Goal: Task Accomplishment & Management: Complete application form

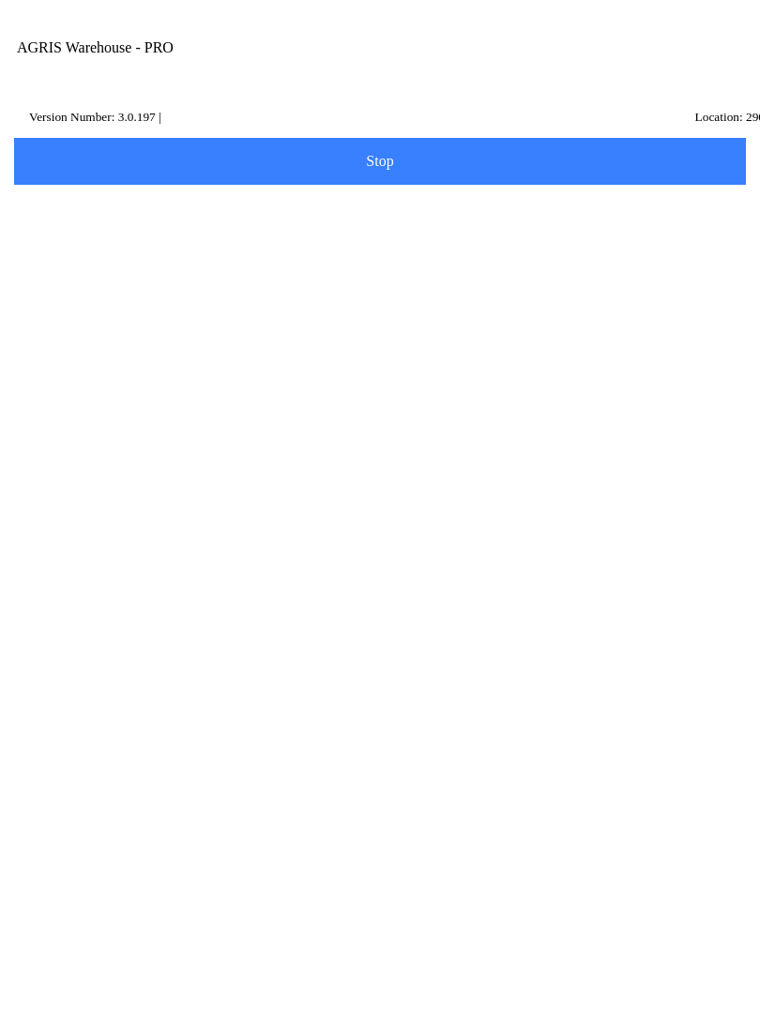
click at [161, 448] on ion-card-content "Transfer" at bounding box center [379, 503] width 711 height 116
click at [131, 231] on input "Transfer Location" at bounding box center [365, 219] width 683 height 35
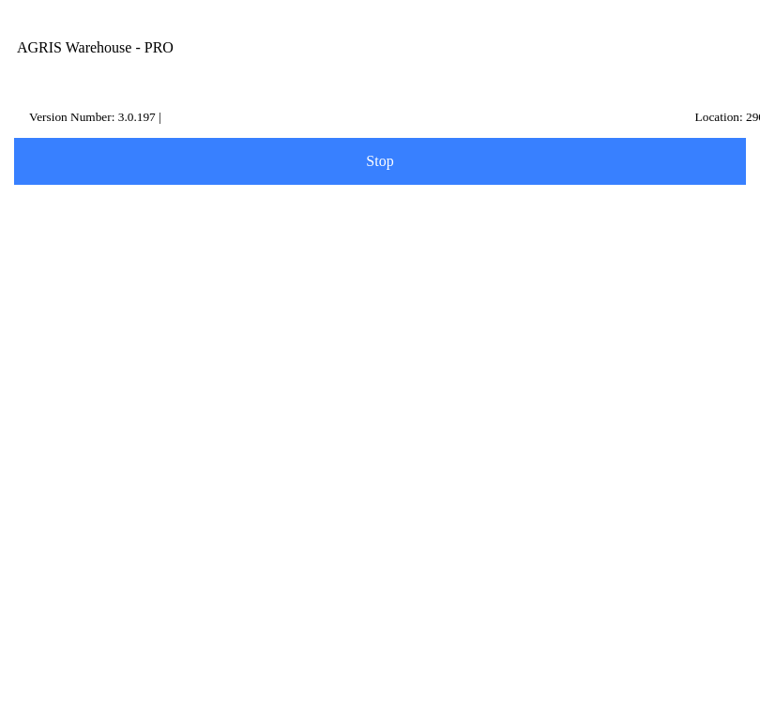
click at [323, 300] on ion-card-content "320 - [PERSON_NAME]" at bounding box center [379, 289] width 711 height 58
type input "320 - [PERSON_NAME]"
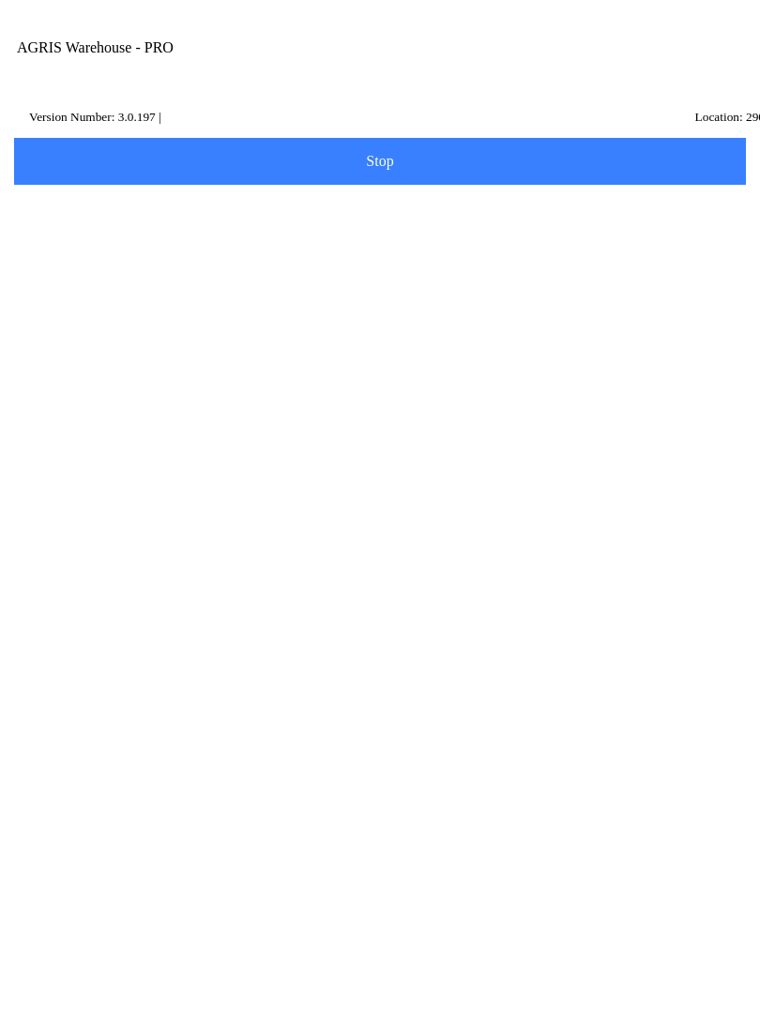
click at [408, 292] on span "Next" at bounding box center [379, 281] width 707 height 21
click at [134, 337] on input "Item Number" at bounding box center [365, 326] width 683 height 35
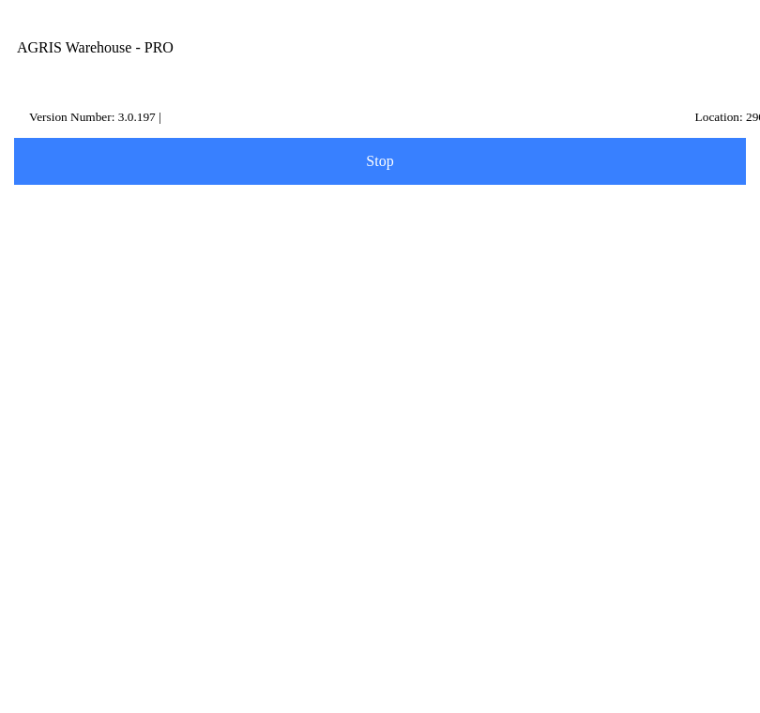
type input "434448"
click at [0, 0] on slot "Search" at bounding box center [0, 0] width 0 height 0
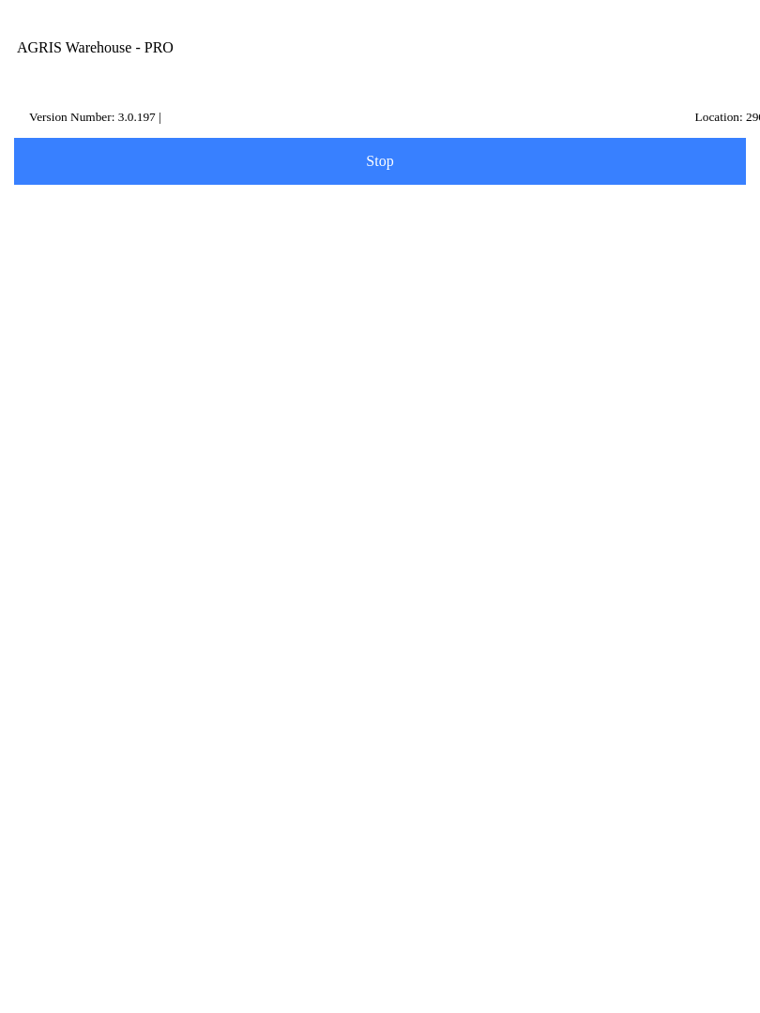
click at [350, 559] on ion-row "On Hand: 61" at bounding box center [380, 549] width 664 height 21
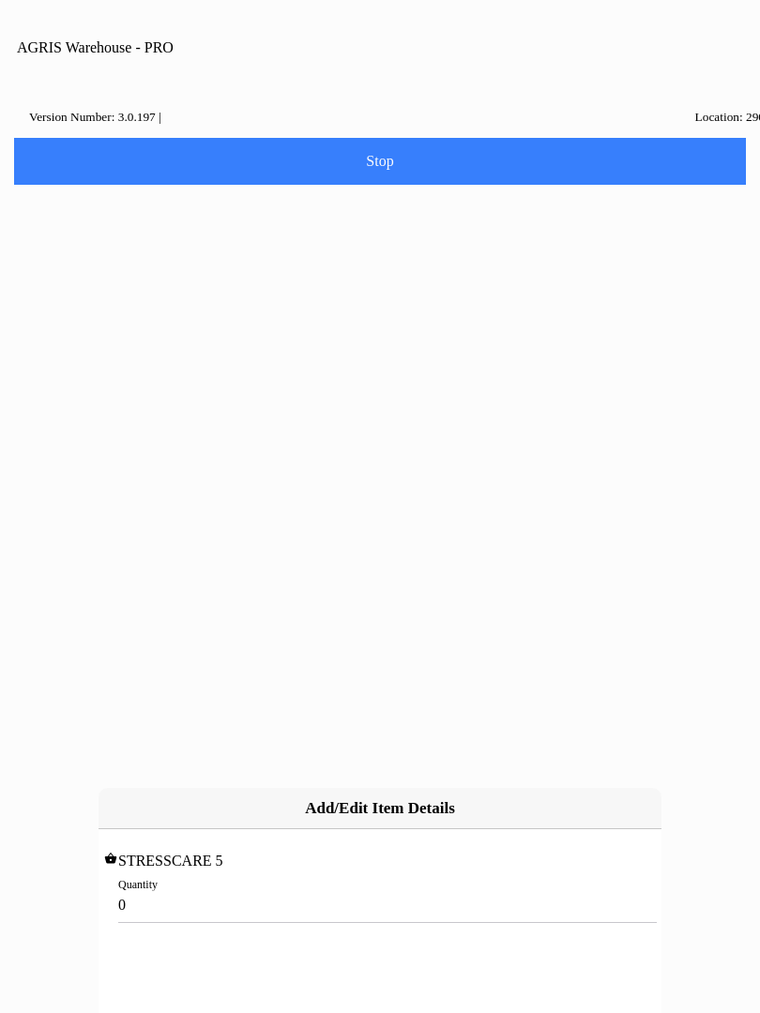
click at [174, 888] on input "0" at bounding box center [379, 905] width 523 height 35
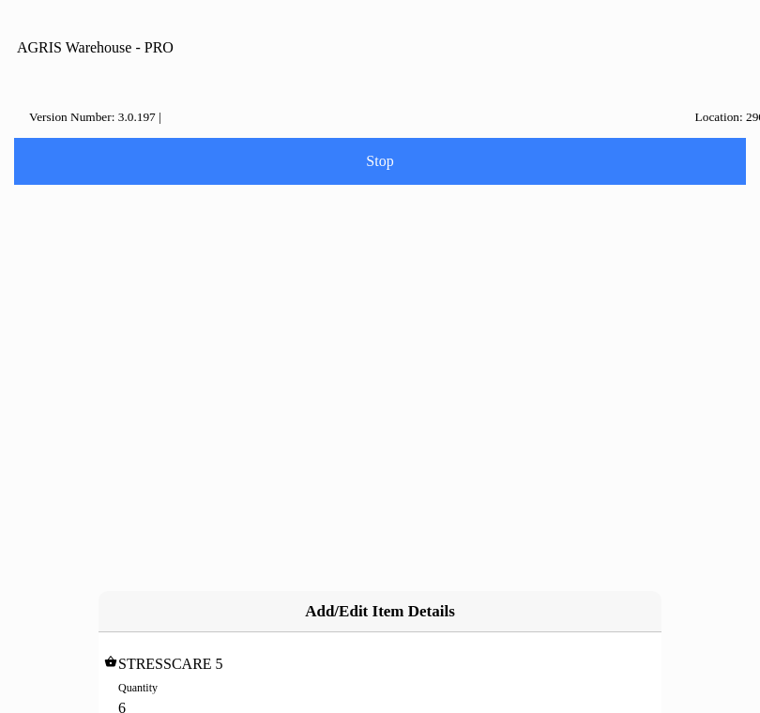
type input "61"
click at [0, 0] on slot "Add" at bounding box center [0, 0] width 0 height 0
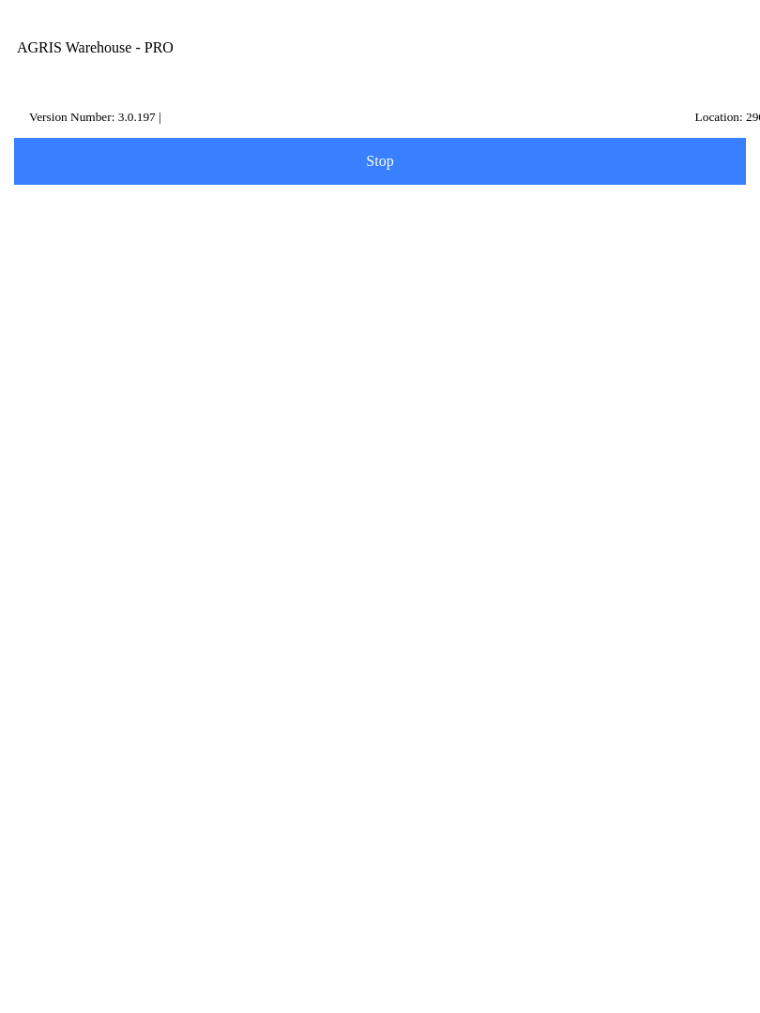
click at [416, 401] on span "Add Item" at bounding box center [379, 390] width 707 height 21
click at [131, 338] on input "Item Number" at bounding box center [365, 326] width 683 height 35
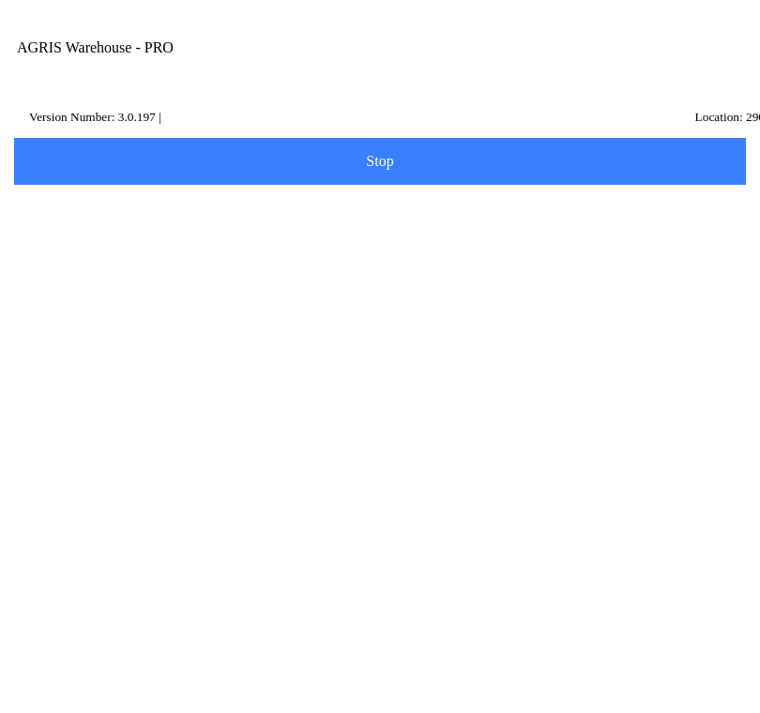
type input "434209"
click at [0, 0] on slot "Search" at bounding box center [0, 0] width 0 height 0
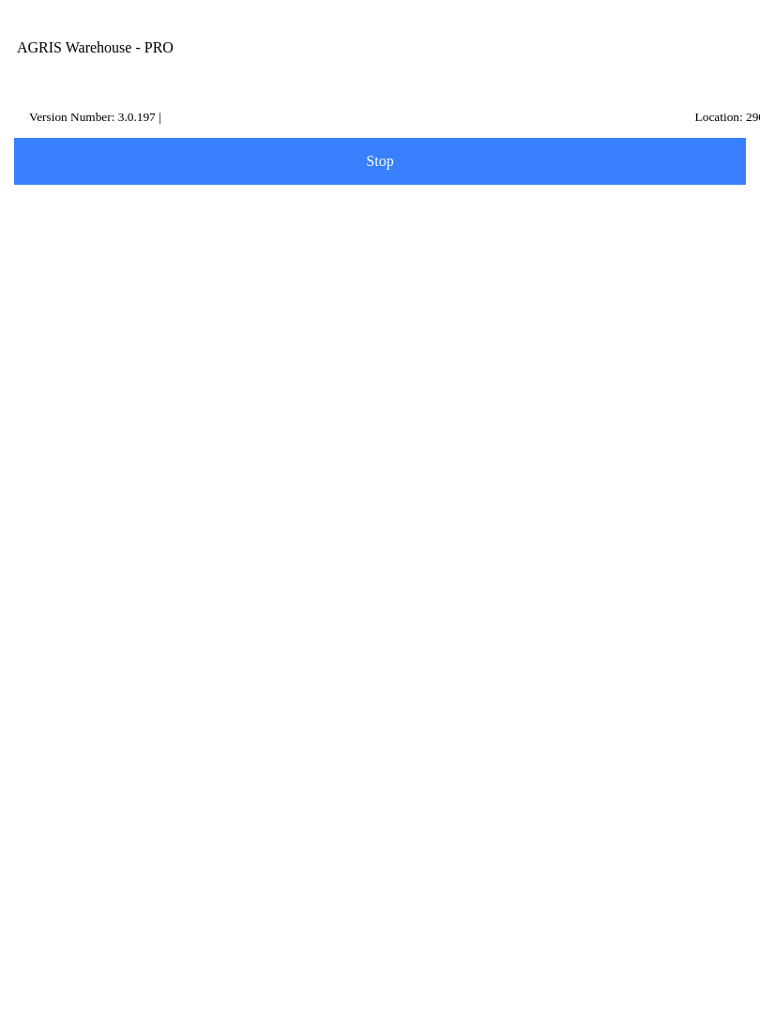
click at [235, 579] on ion-row "Position: 28" at bounding box center [380, 569] width 664 height 21
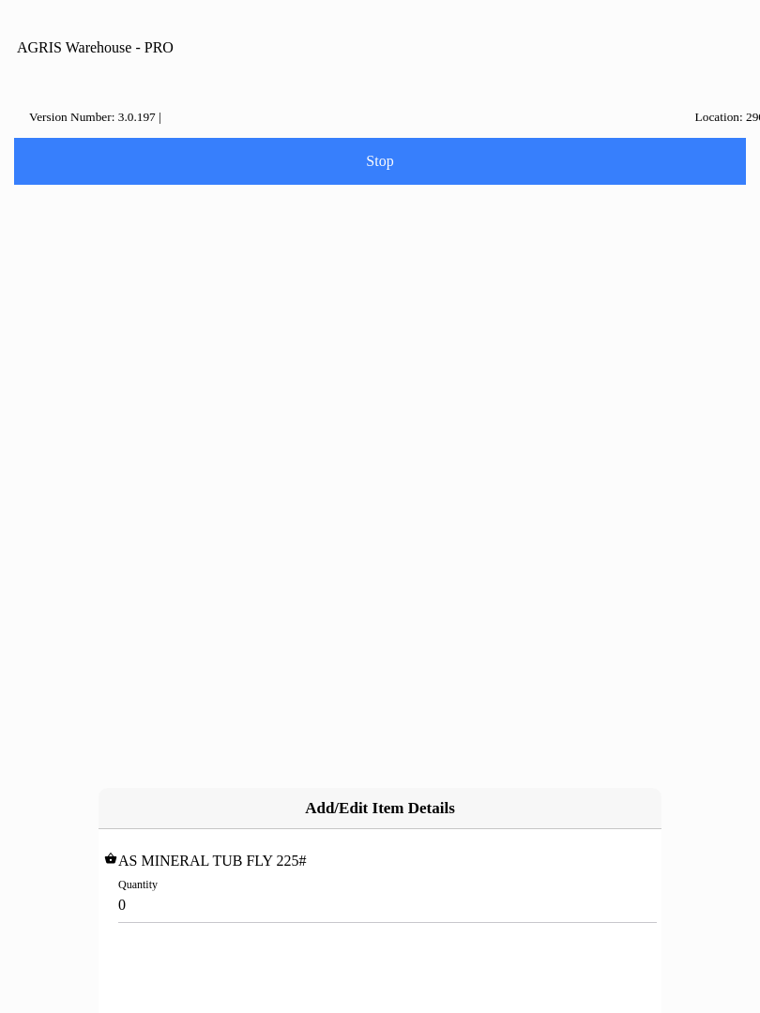
click at [245, 888] on input "0" at bounding box center [379, 905] width 523 height 35
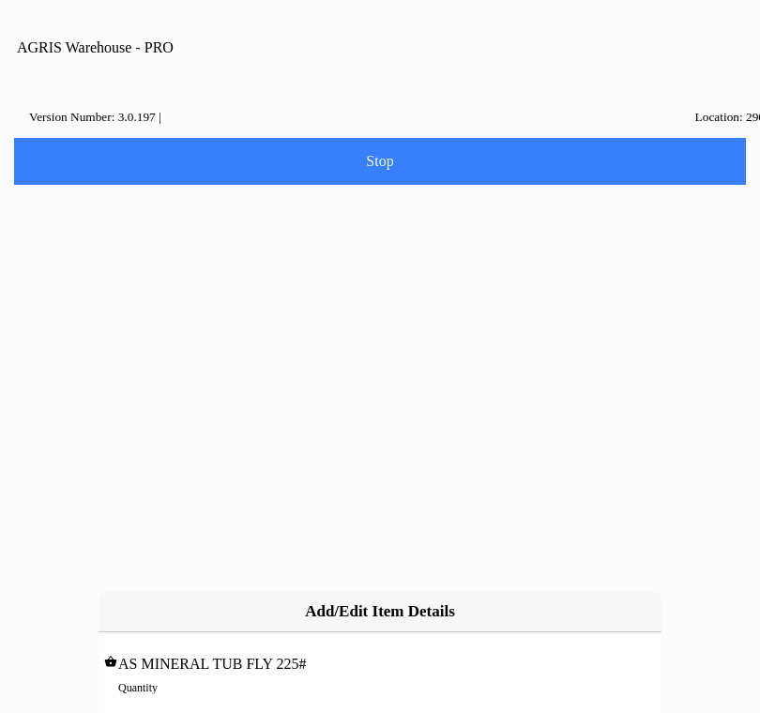
type input "8"
click at [0, 0] on slot "Add" at bounding box center [0, 0] width 0 height 0
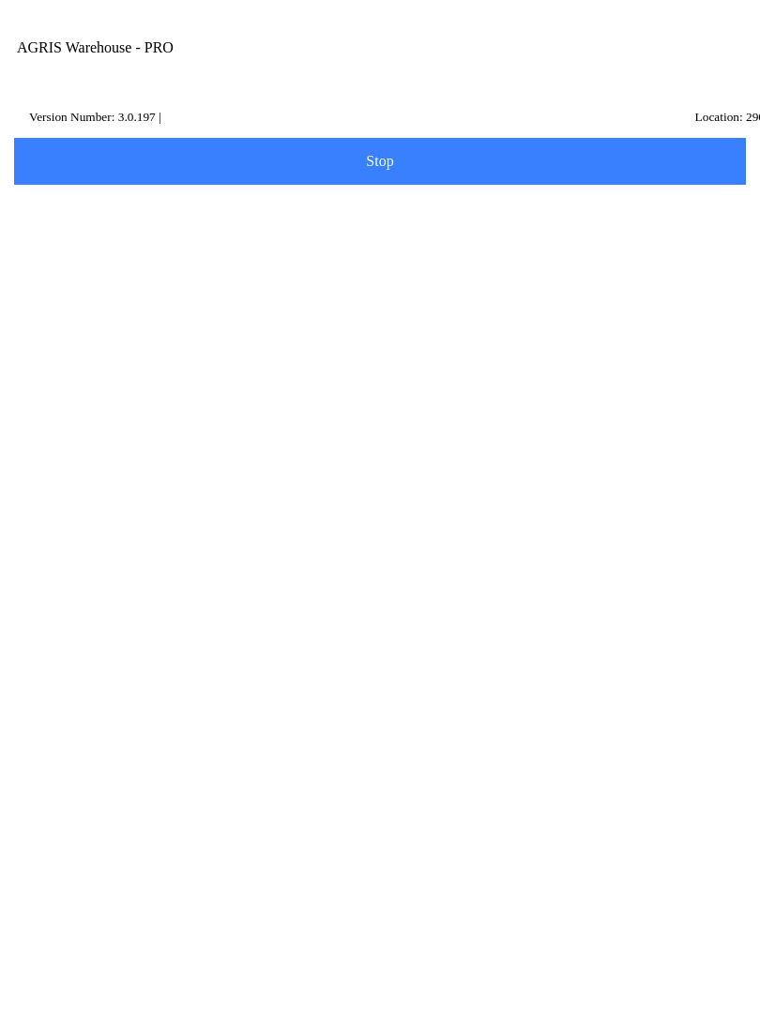
click at [414, 561] on span "Add Item" at bounding box center [379, 550] width 707 height 21
click at [190, 343] on input "Item Number" at bounding box center [365, 326] width 683 height 35
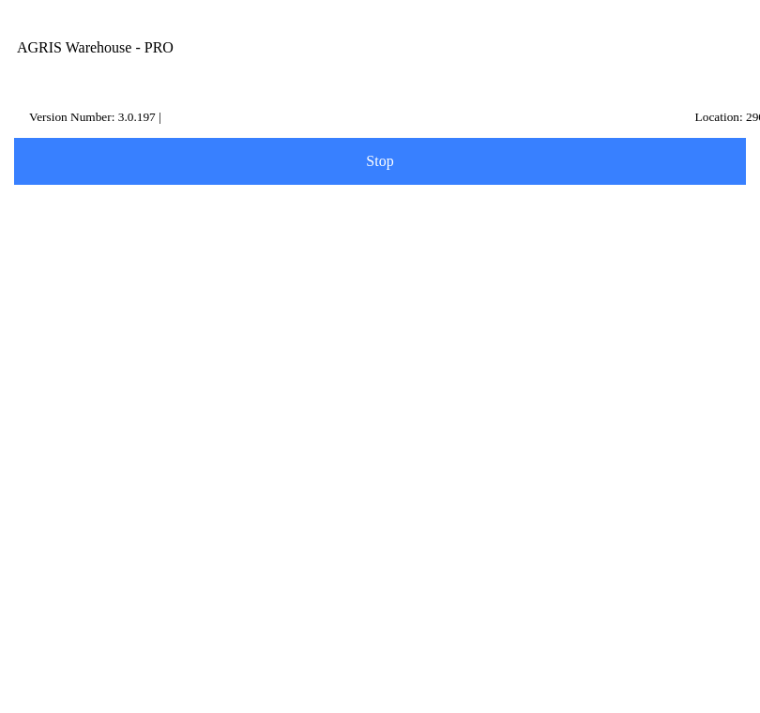
type input "434451"
click at [0, 0] on slot "Search" at bounding box center [0, 0] width 0 height 0
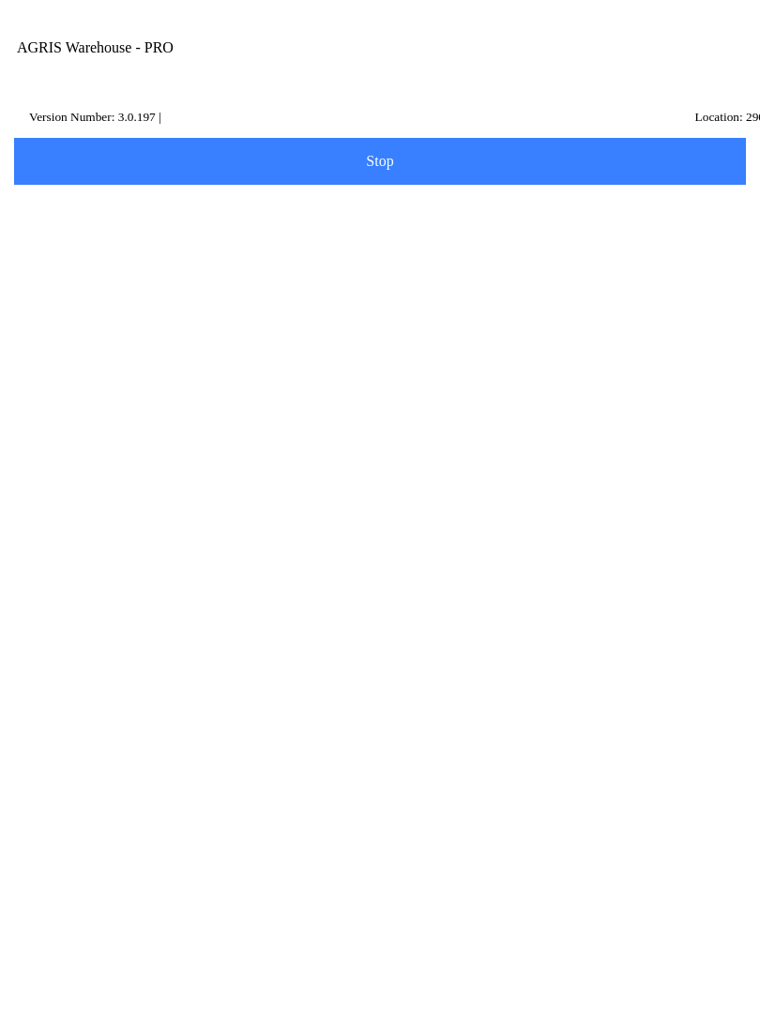
click at [332, 558] on ion-row "On Hand: 8" at bounding box center [380, 549] width 664 height 21
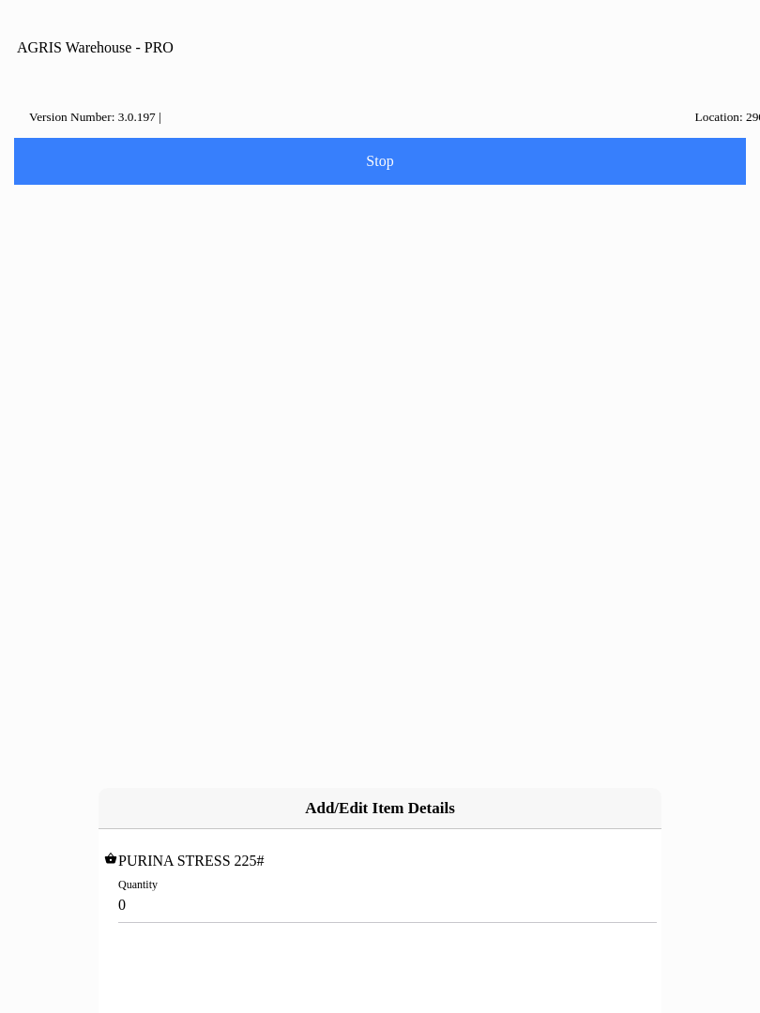
click at [178, 888] on input "0" at bounding box center [379, 905] width 523 height 35
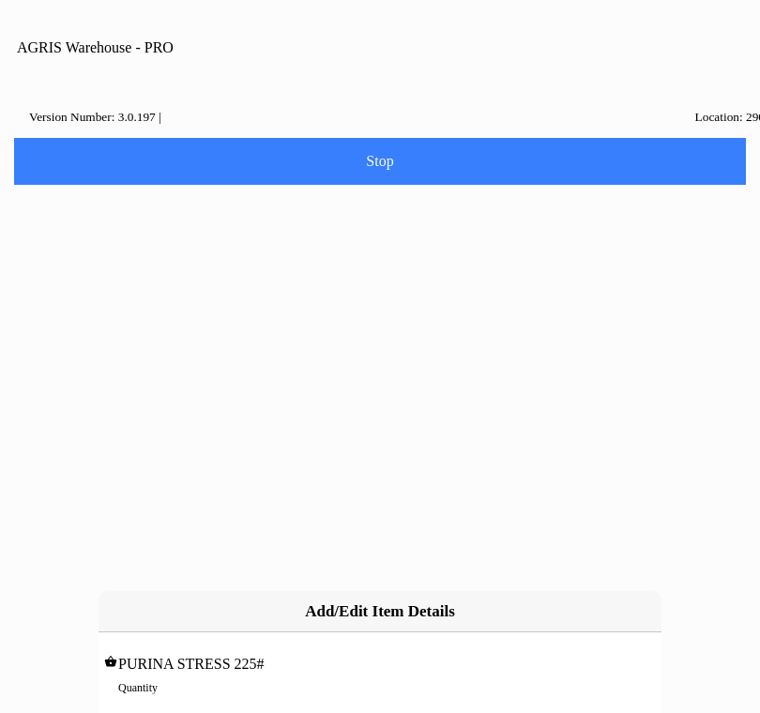
type input "8"
click at [0, 0] on slot "Add" at bounding box center [0, 0] width 0 height 0
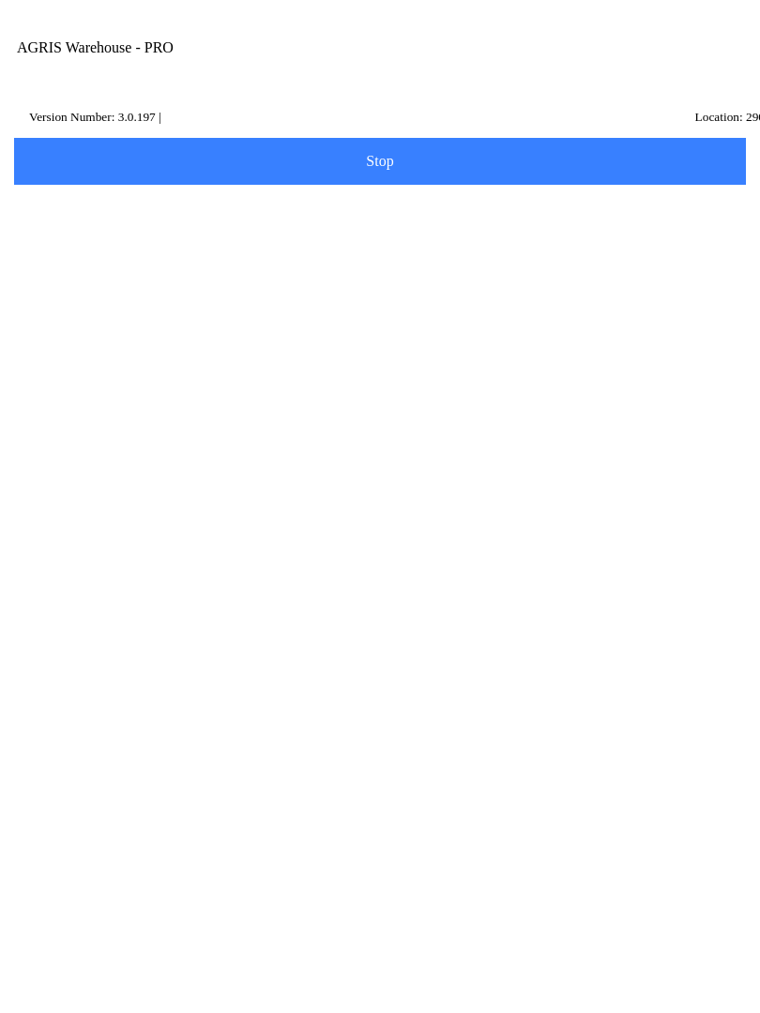
click at [462, 721] on span "Add Item" at bounding box center [379, 711] width 707 height 21
click at [208, 343] on input "Item Number" at bounding box center [365, 326] width 683 height 35
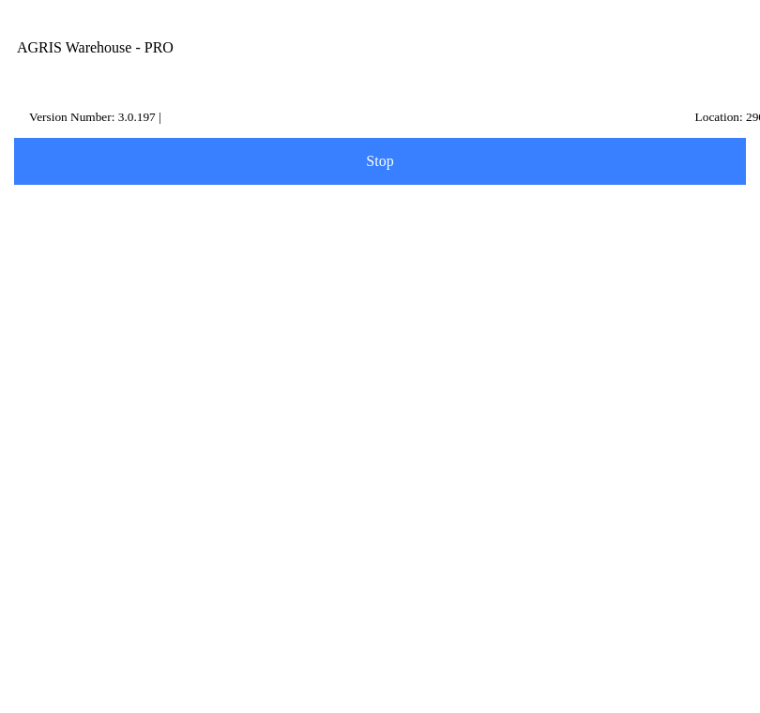
type input "420024"
click at [0, 0] on slot "Search" at bounding box center [0, 0] width 0 height 0
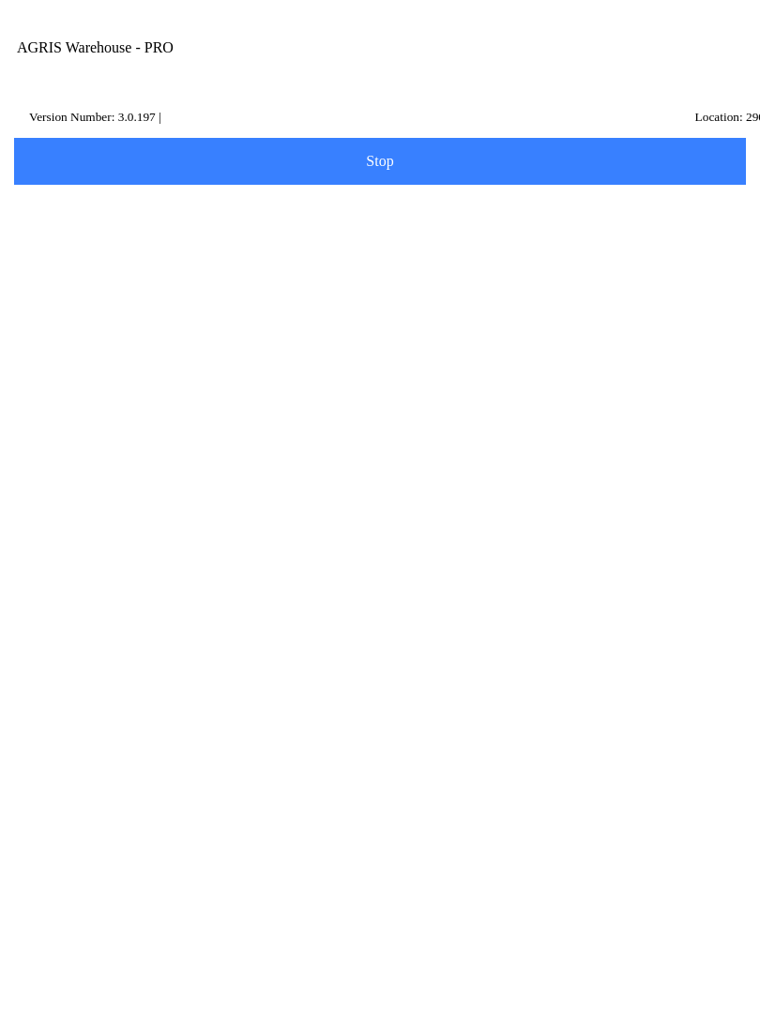
click at [312, 580] on ion-row "Position: 100" at bounding box center [380, 569] width 664 height 21
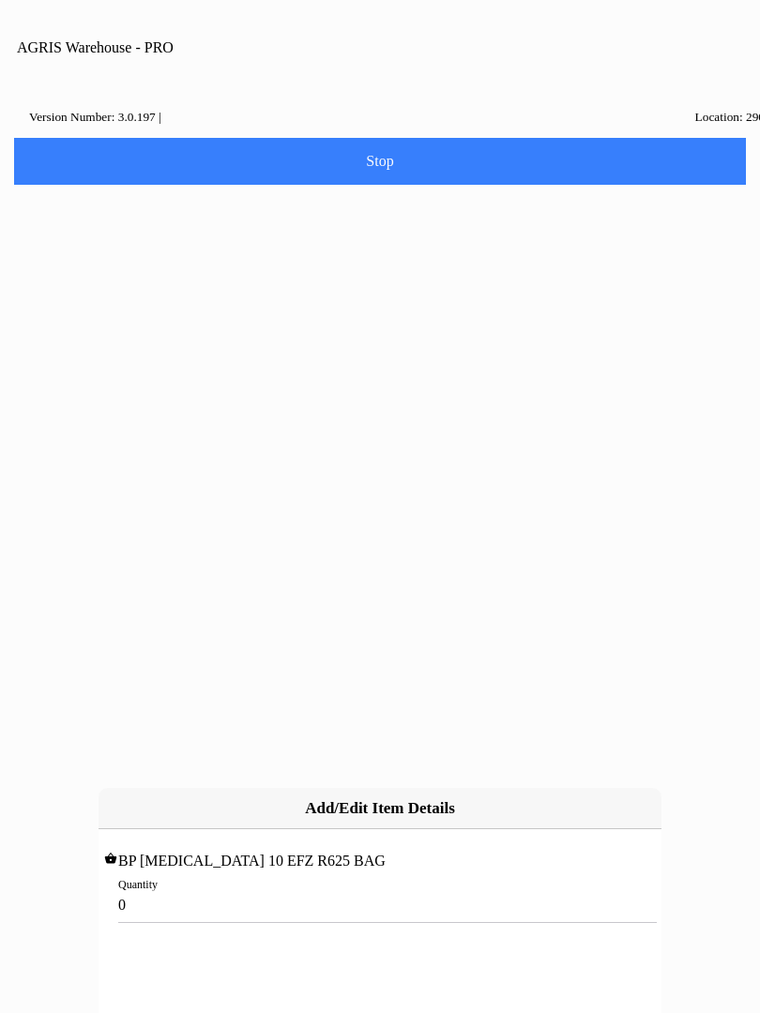
click at [216, 888] on input "0" at bounding box center [379, 905] width 523 height 35
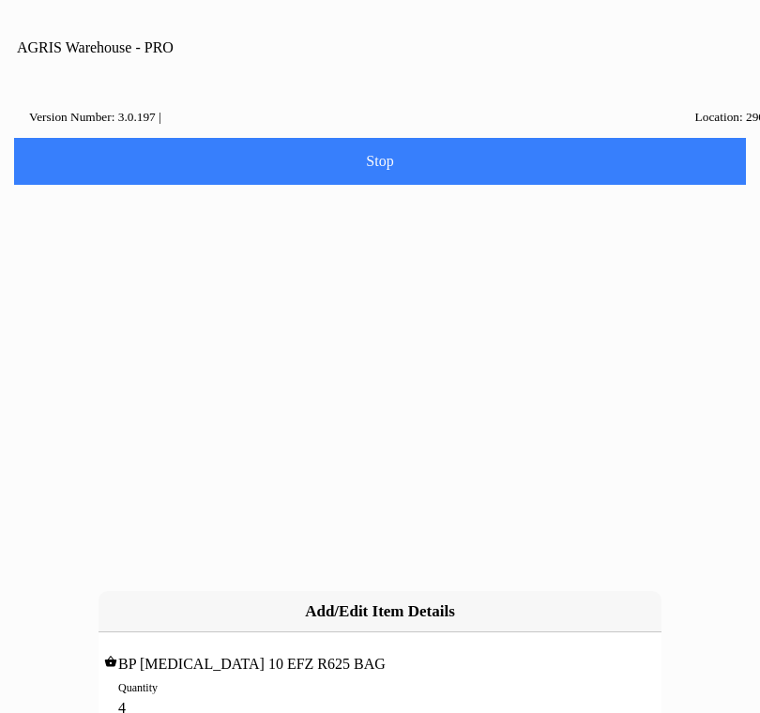
type input "40"
click at [0, 0] on slot "Add" at bounding box center [0, 0] width 0 height 0
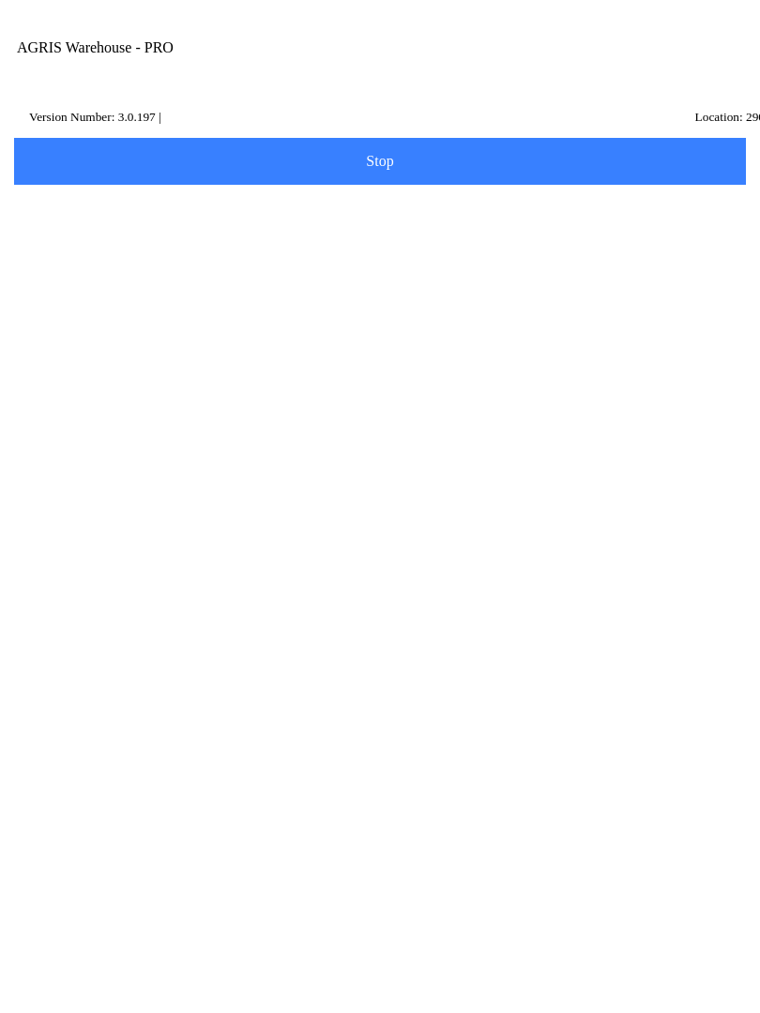
click at [429, 946] on button "Next" at bounding box center [379, 922] width 737 height 47
click at [107, 309] on input "Name Id" at bounding box center [365, 291] width 683 height 35
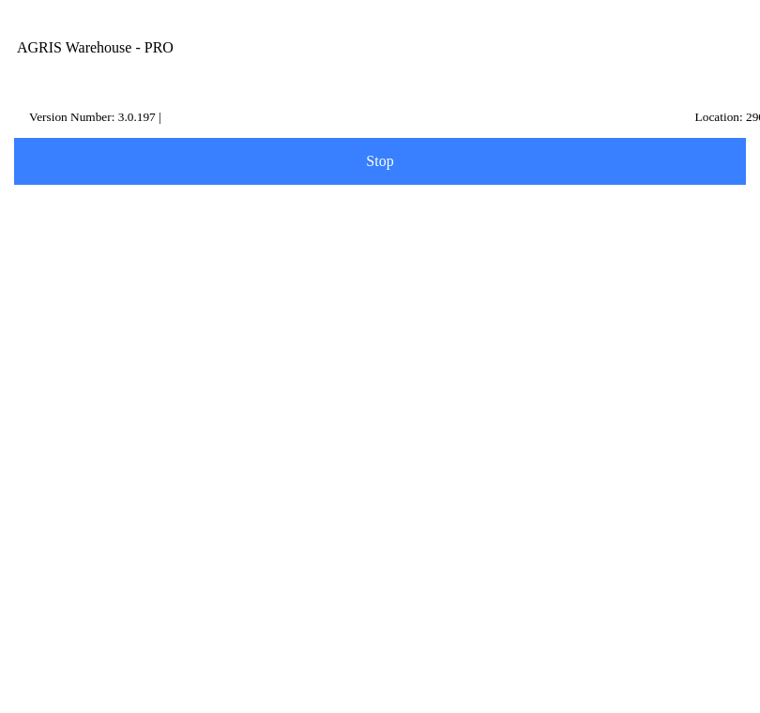
type input "HL2"
click at [0, 0] on slot "Search" at bounding box center [0, 0] width 0 height 0
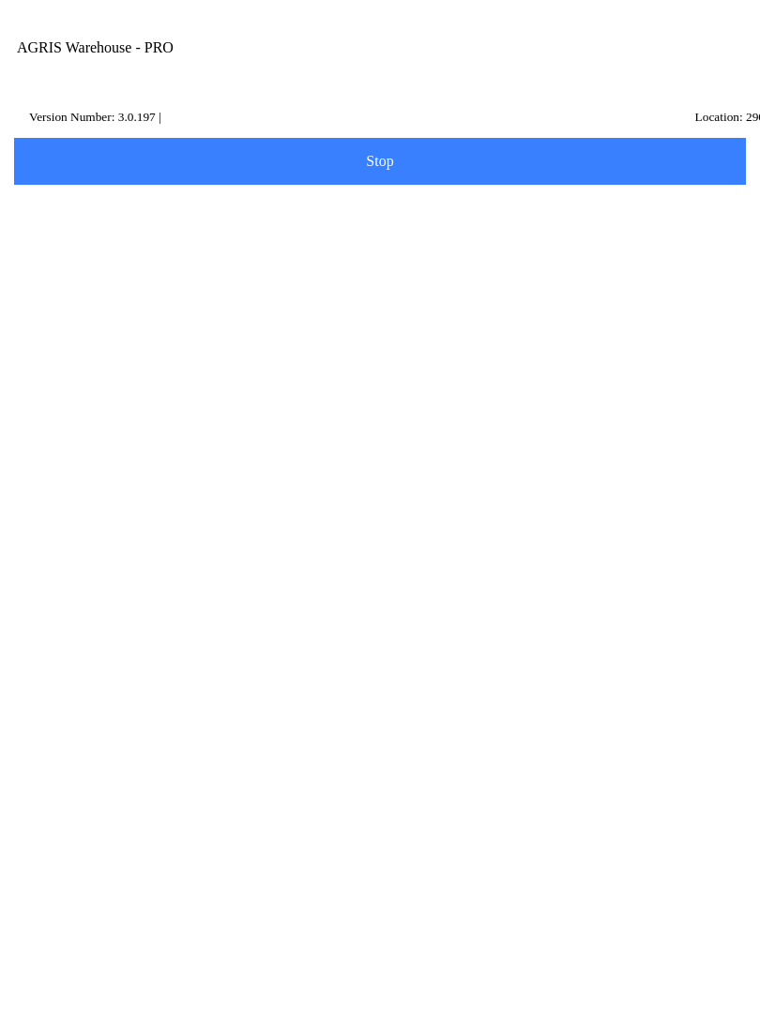
click at [246, 560] on p "[PERSON_NAME]," at bounding box center [380, 550] width 655 height 19
click at [309, 289] on p "CPI/[PERSON_NAME] - (HL2)" at bounding box center [214, 279] width 323 height 19
click at [419, 408] on span "Next" at bounding box center [379, 397] width 707 height 21
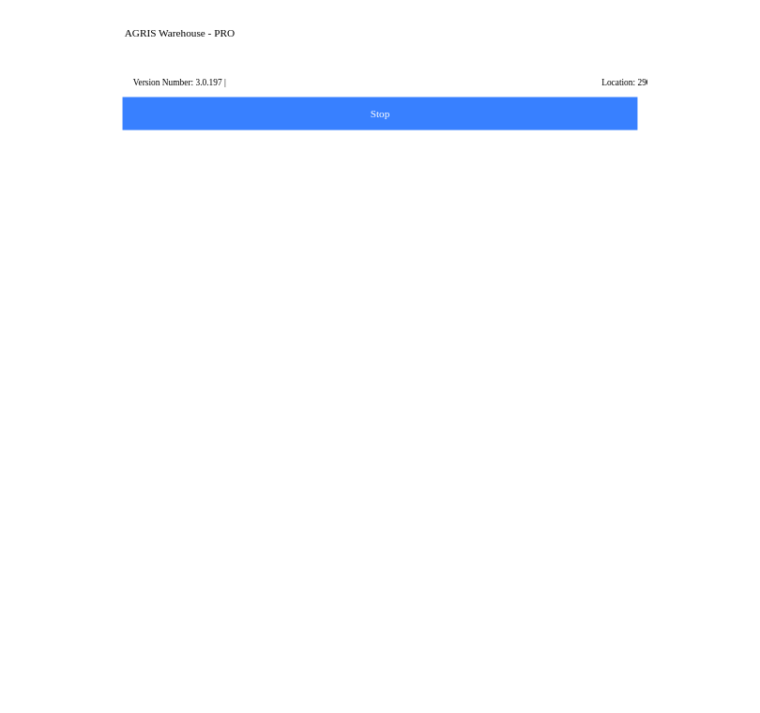
scroll to position [25, 0]
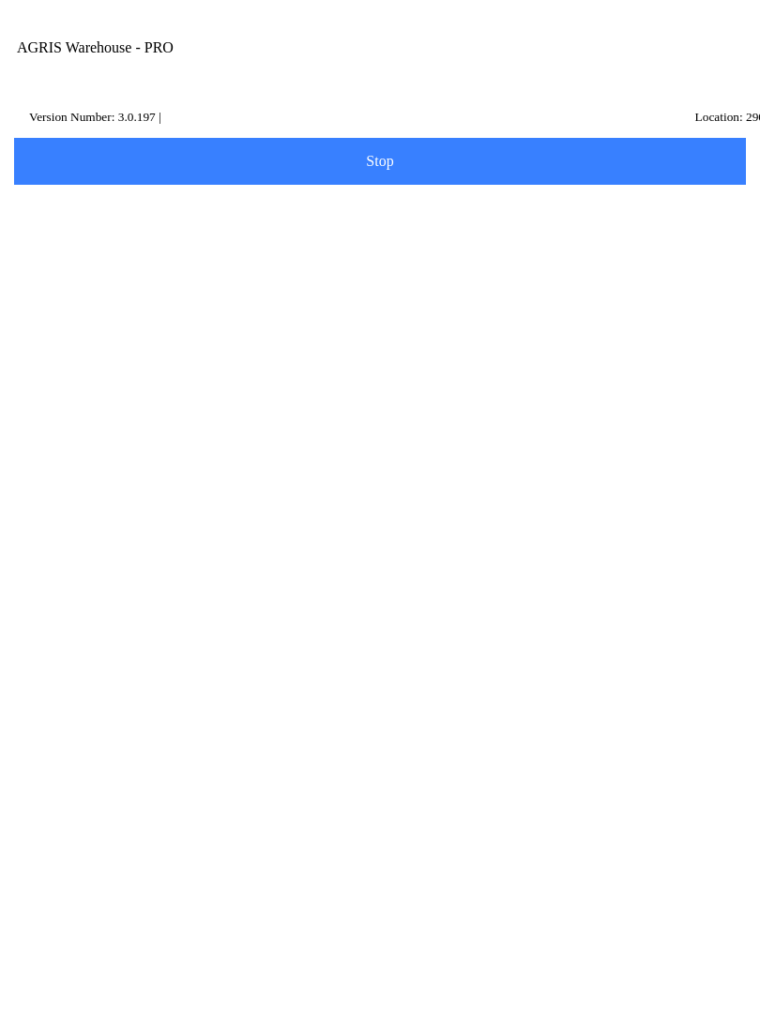
click at [132, 806] on div "Note" at bounding box center [379, 770] width 711 height 69
type textarea "[PERSON_NAME] Transfer"
click at [417, 928] on button "Done" at bounding box center [379, 904] width 737 height 47
click at [549, 188] on span "Make another Transfer" at bounding box center [379, 180] width 707 height 15
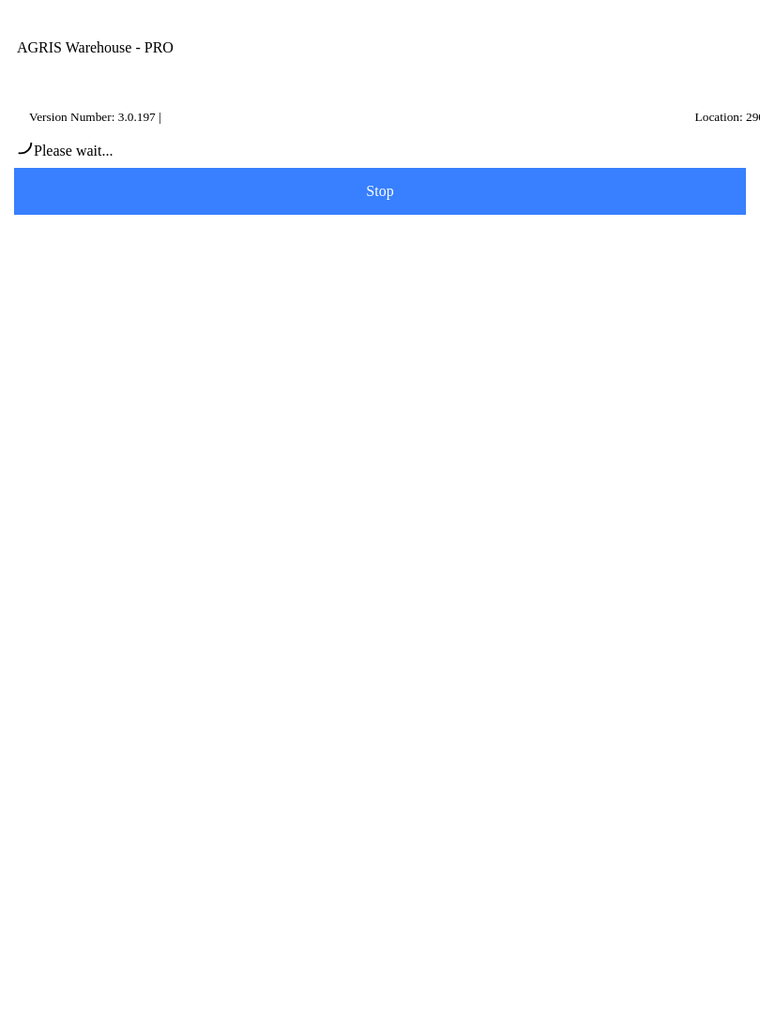
scroll to position [1, 0]
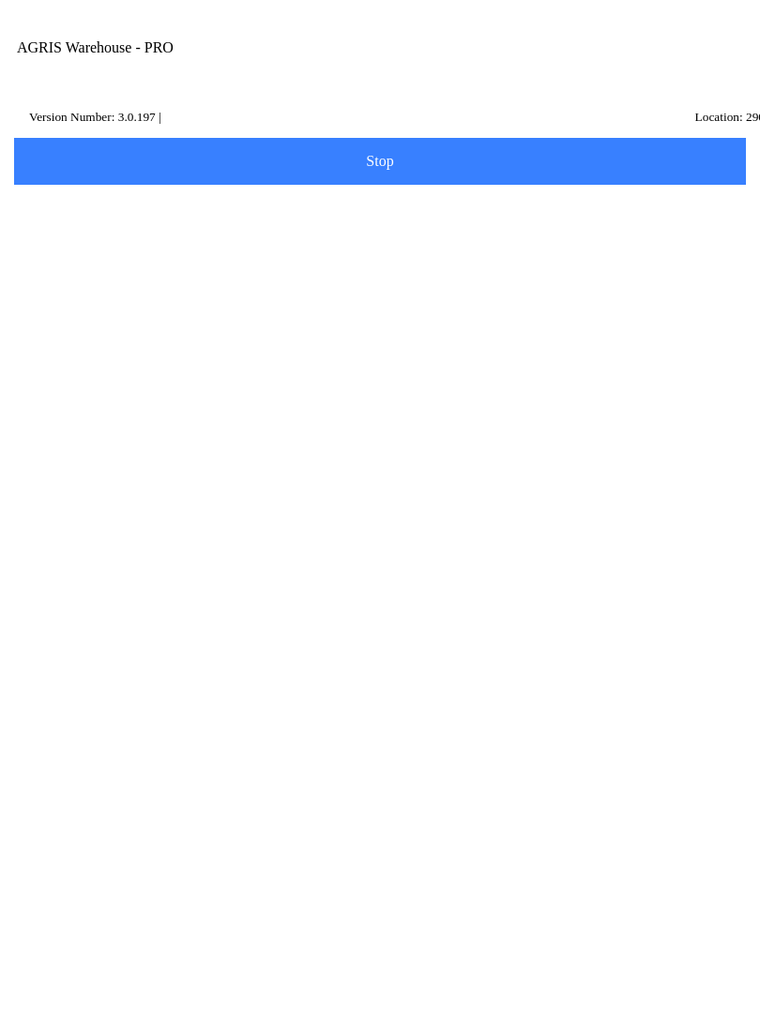
click at [124, 235] on input "Transfer Location" at bounding box center [365, 218] width 683 height 35
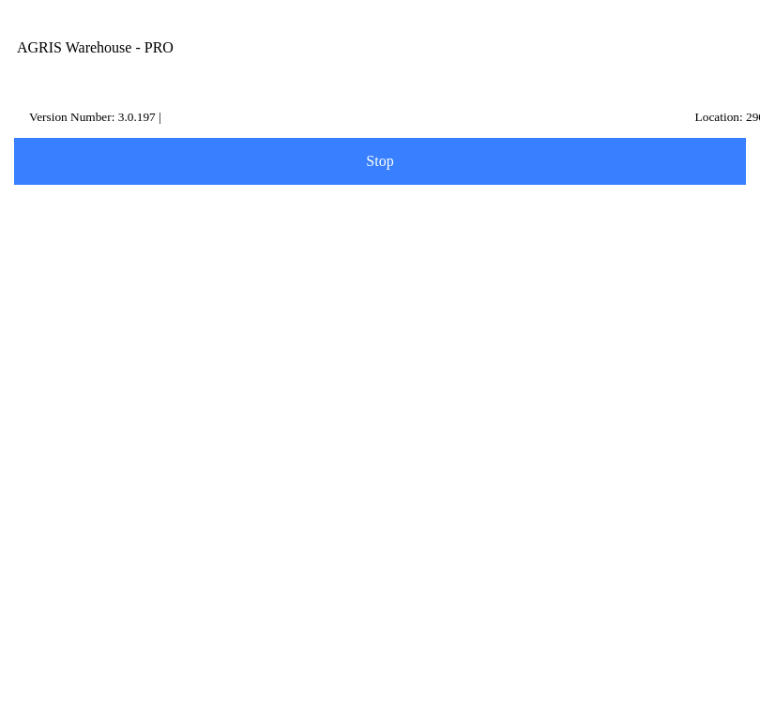
click at [238, 300] on ion-card-content "420 - RUSKIN" at bounding box center [379, 288] width 711 height 58
type input "420 - RUSKIN"
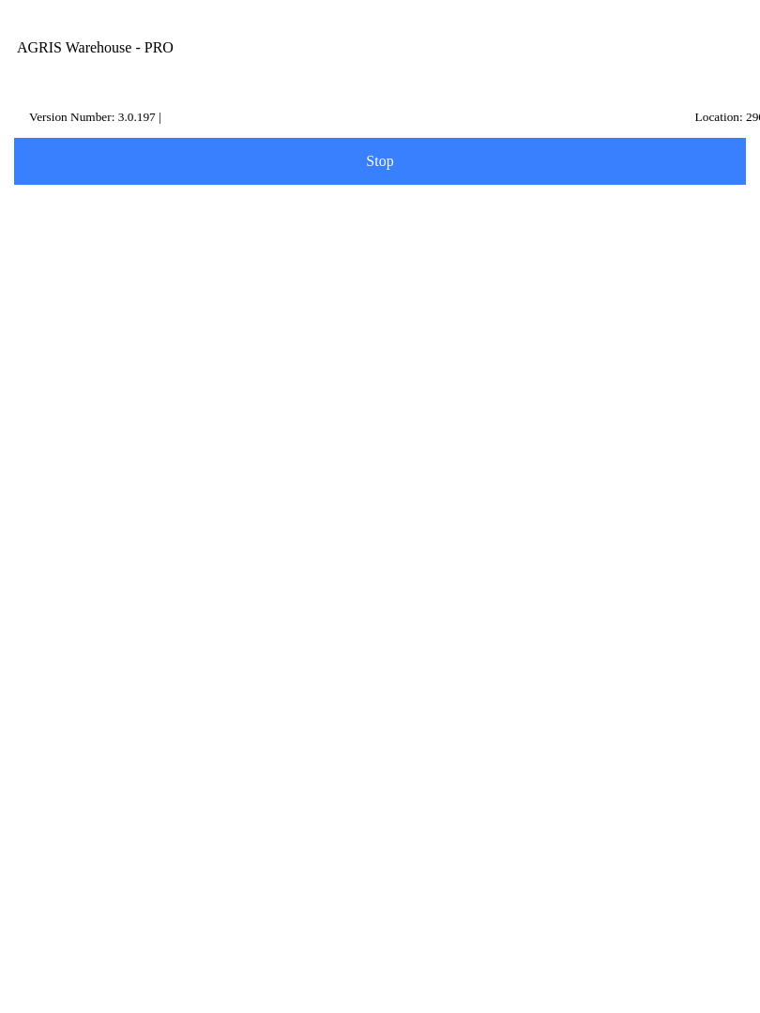
click at [550, 291] on span "Next" at bounding box center [379, 280] width 707 height 21
click at [131, 341] on input "Item Number" at bounding box center [365, 325] width 683 height 35
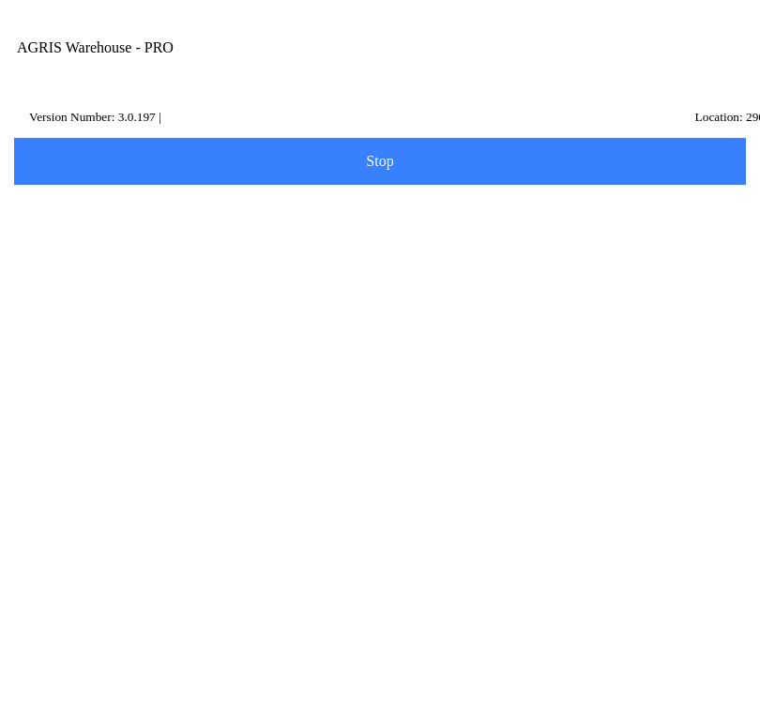
type input "434209"
click at [0, 0] on slot "Search" at bounding box center [0, 0] width 0 height 0
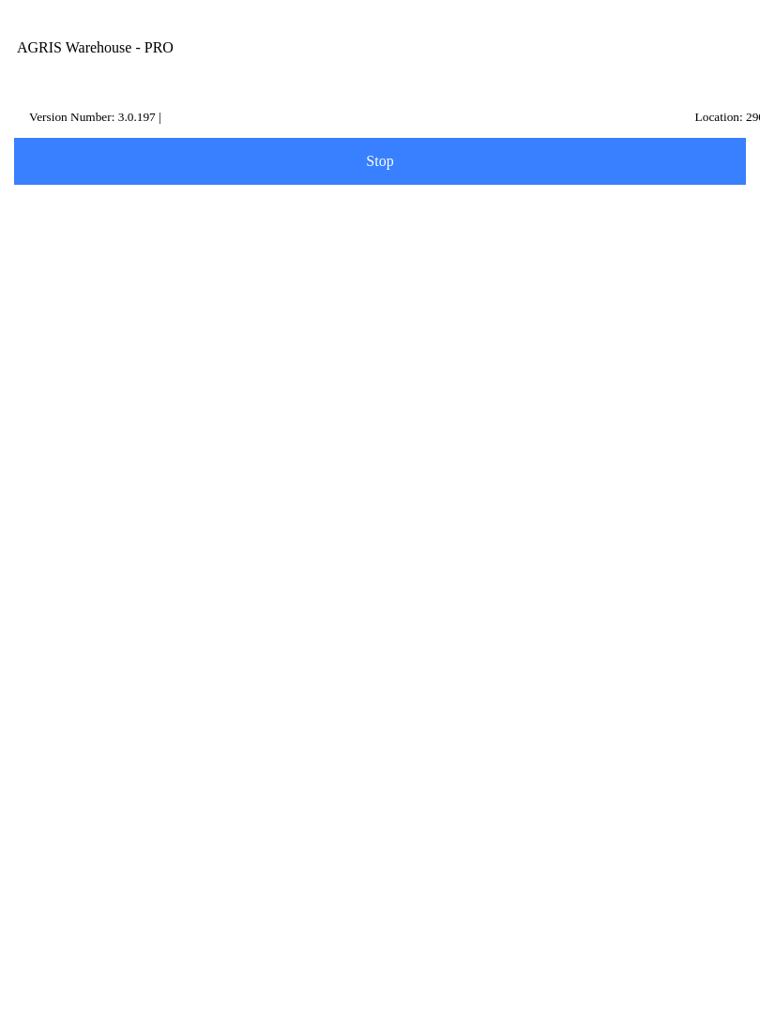
click at [337, 538] on ion-row "Price: 156.6 /EACH" at bounding box center [380, 527] width 664 height 21
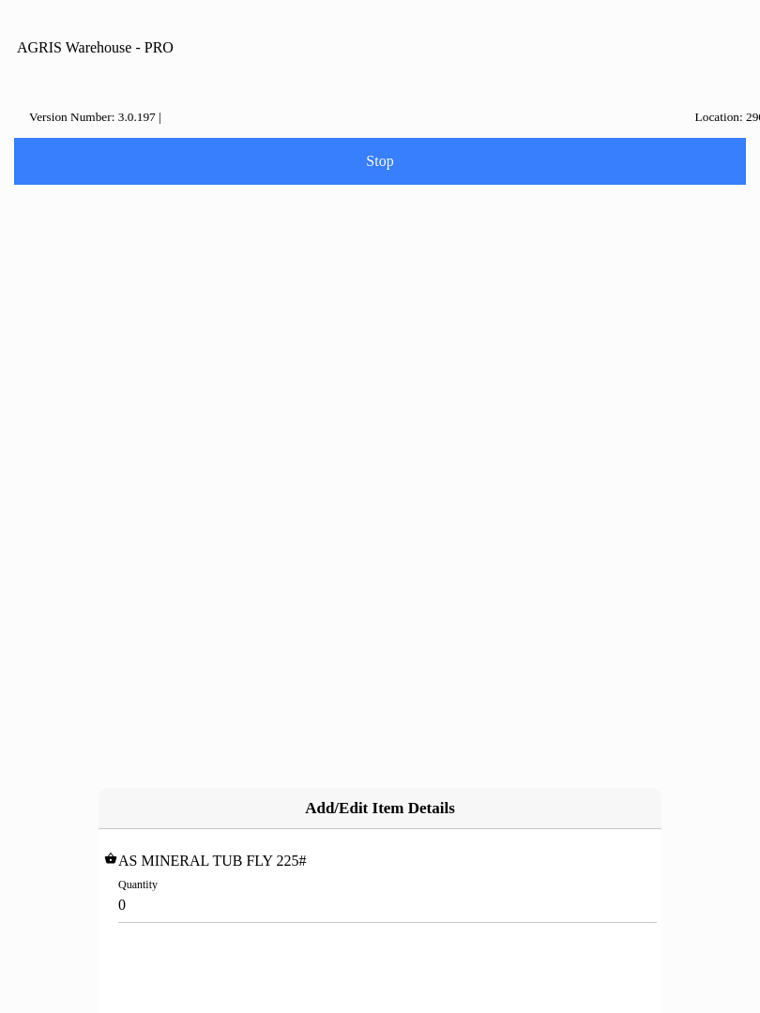
click at [173, 888] on input "0" at bounding box center [379, 905] width 523 height 35
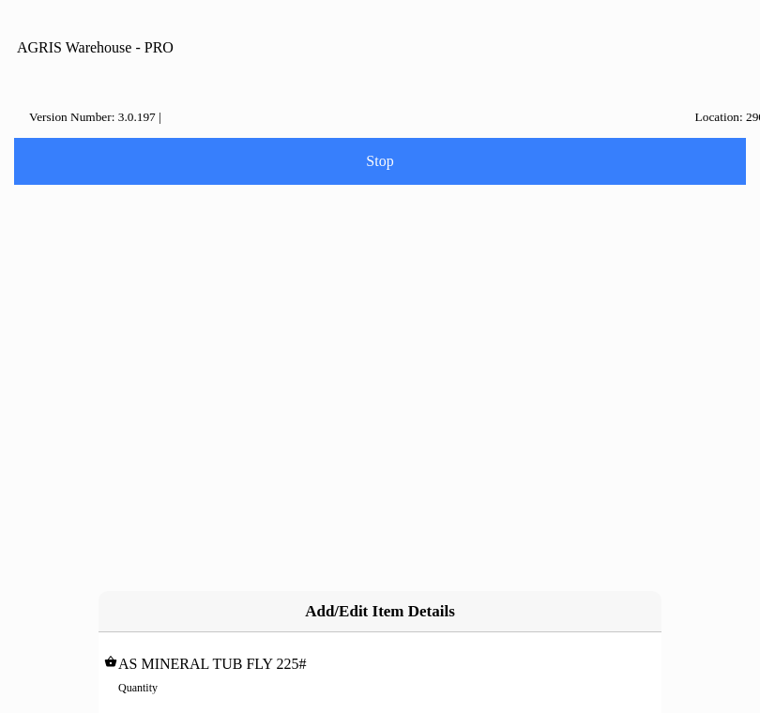
type input "8"
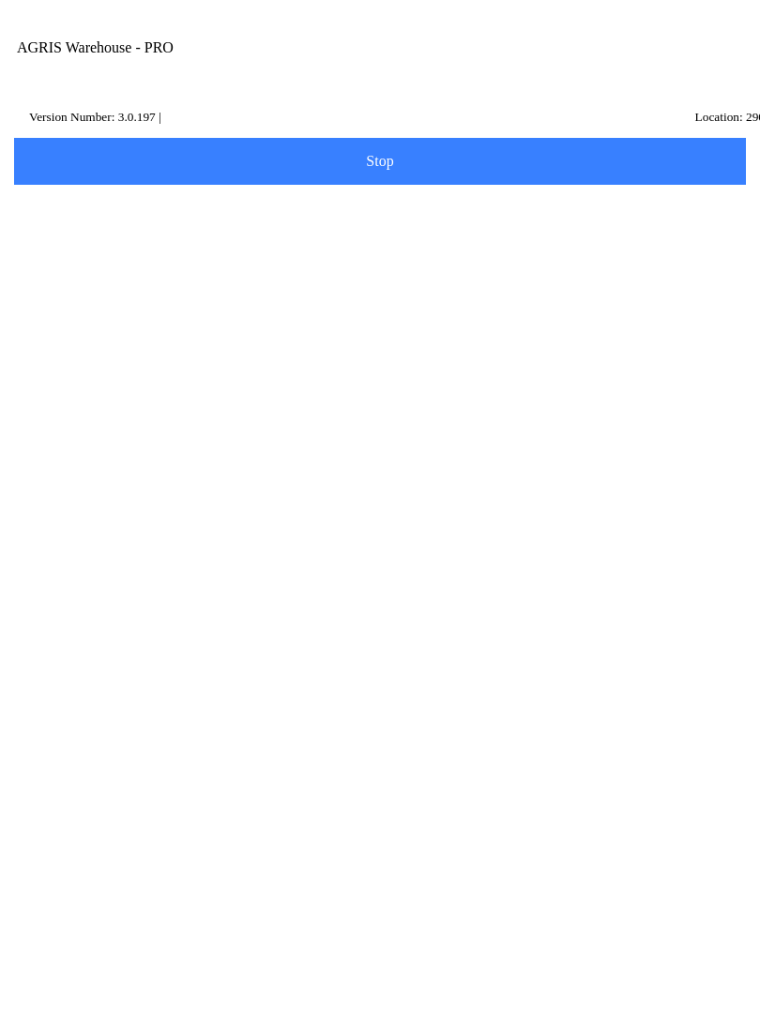
click at [448, 396] on button "Add Item" at bounding box center [379, 389] width 737 height 47
click at [172, 342] on input "Item Number" at bounding box center [365, 325] width 683 height 35
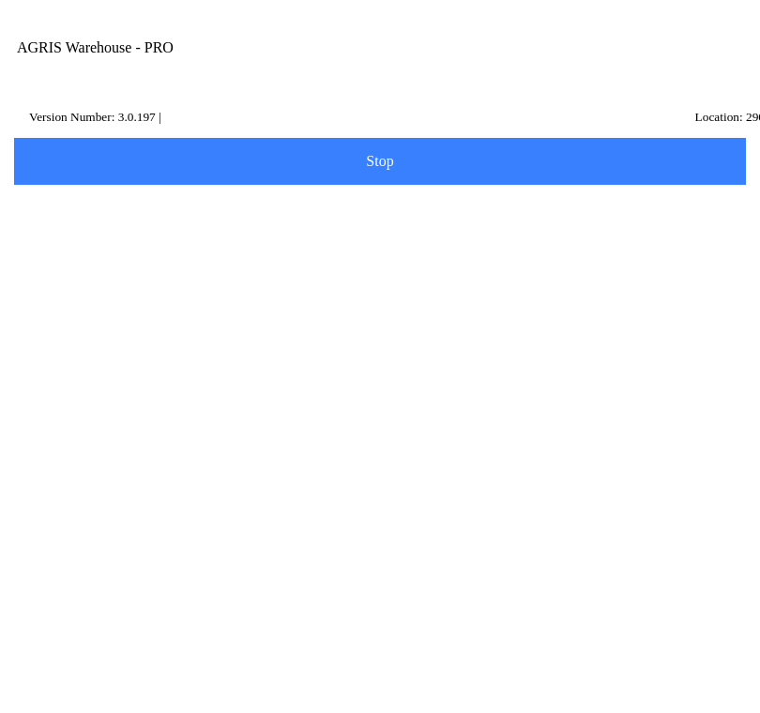
type input "453483"
click at [0, 0] on slot "Search" at bounding box center [0, 0] width 0 height 0
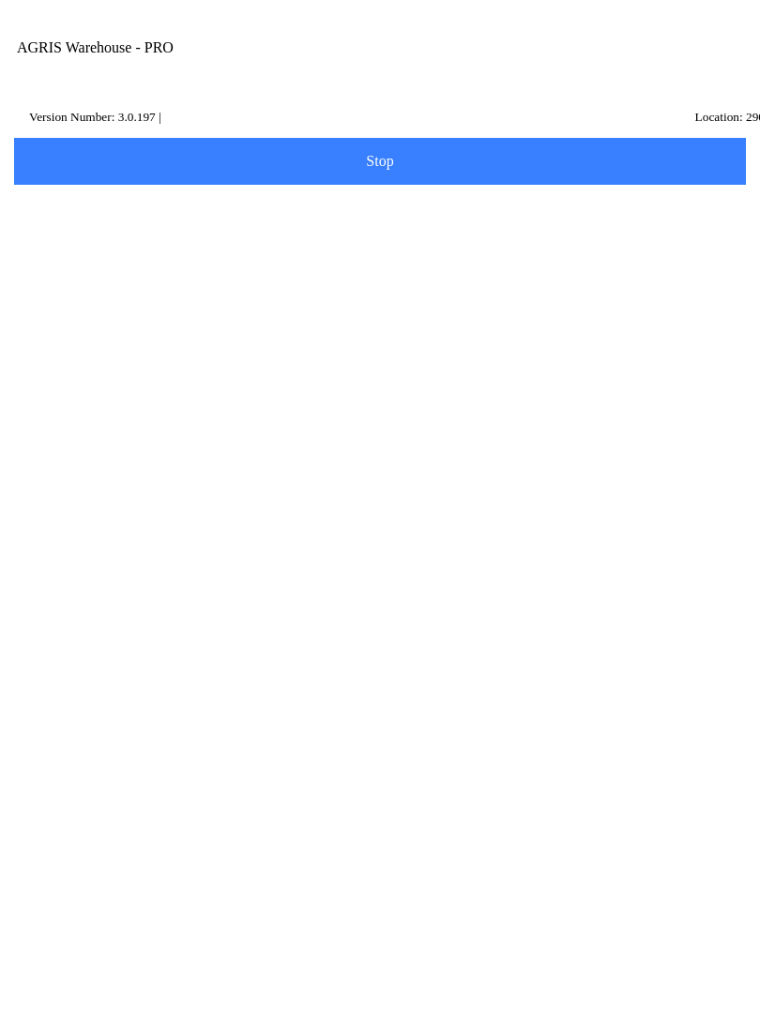
click at [357, 538] on ion-row "Price: 12.54 /EACH" at bounding box center [380, 527] width 664 height 21
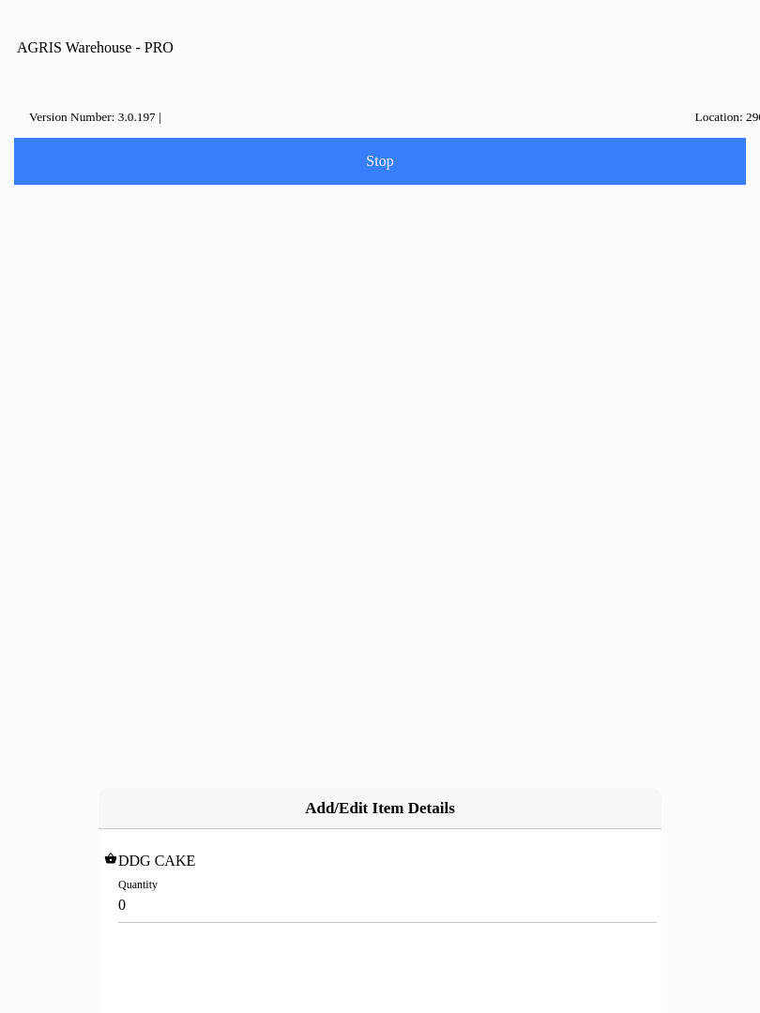
click at [156, 888] on input "0" at bounding box center [379, 905] width 523 height 35
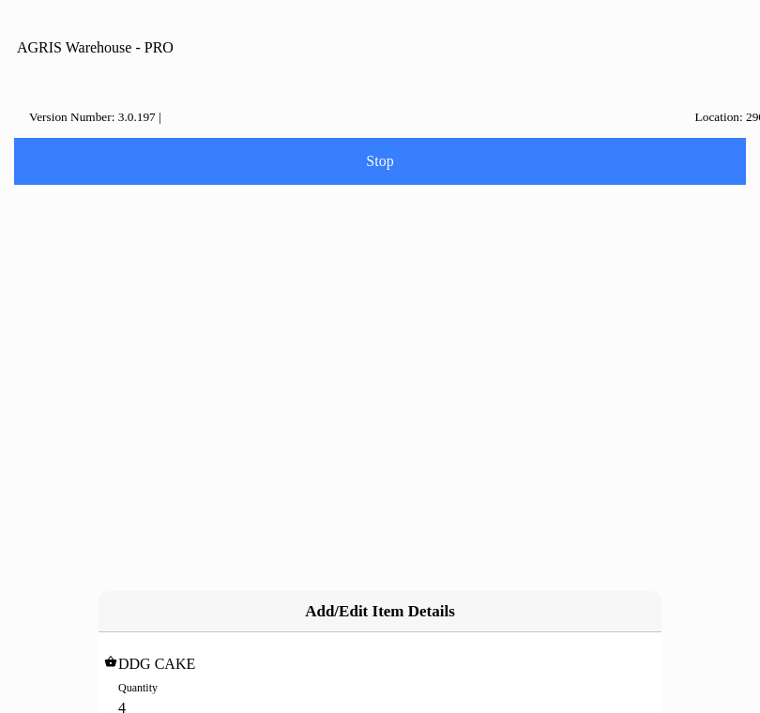
type input "40"
click at [0, 0] on slot "Add" at bounding box center [0, 0] width 0 height 0
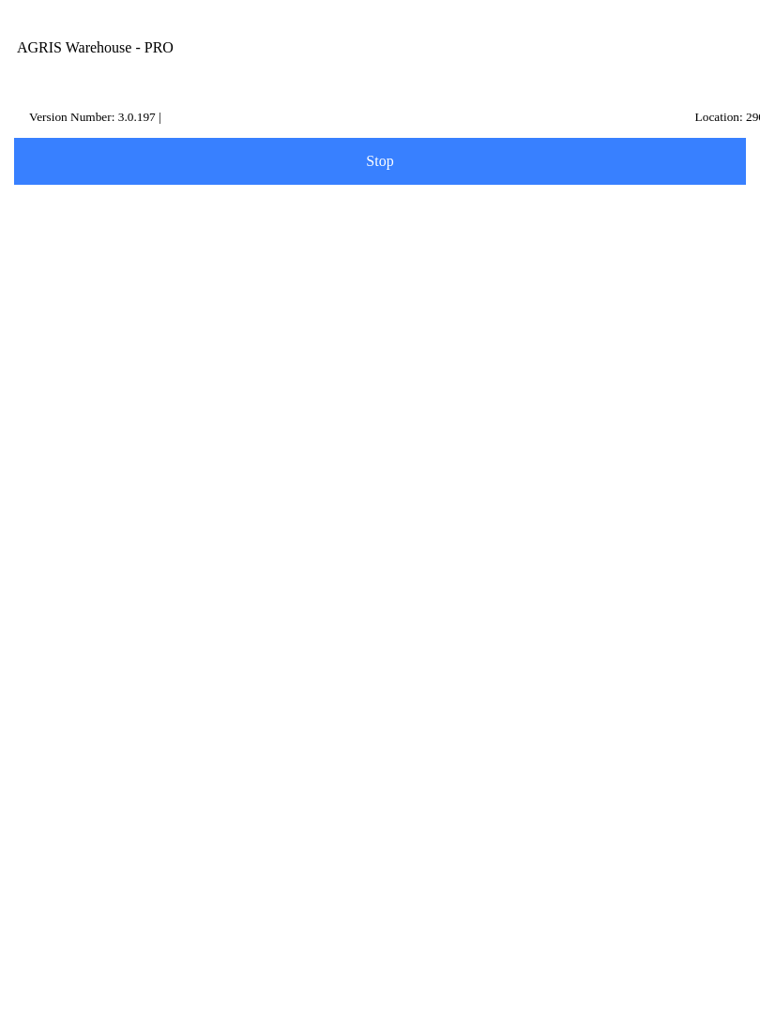
click at [411, 560] on span "Add Item" at bounding box center [379, 549] width 707 height 21
click at [131, 342] on input "Item Number" at bounding box center [365, 325] width 683 height 35
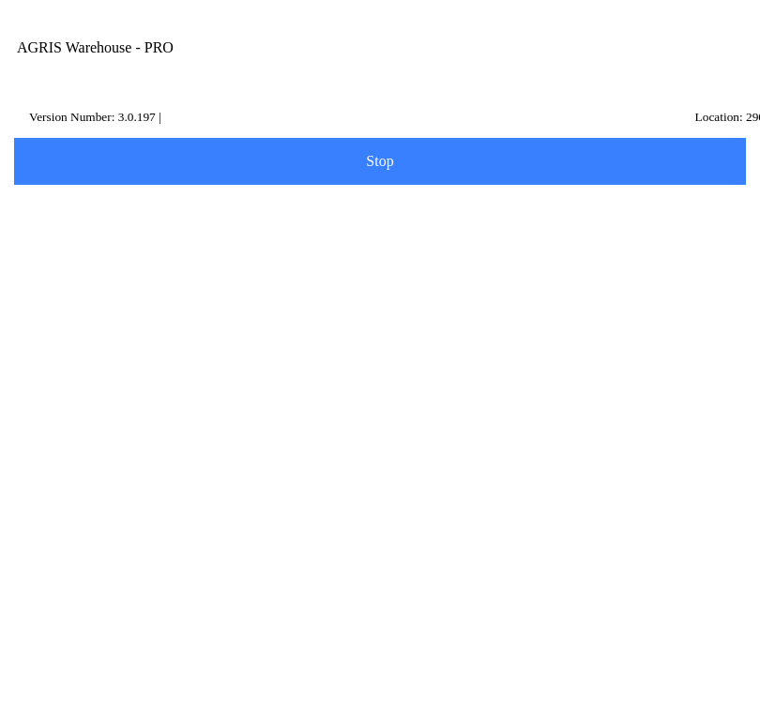
type input "430043"
click at [0, 0] on slot "Search" at bounding box center [0, 0] width 0 height 0
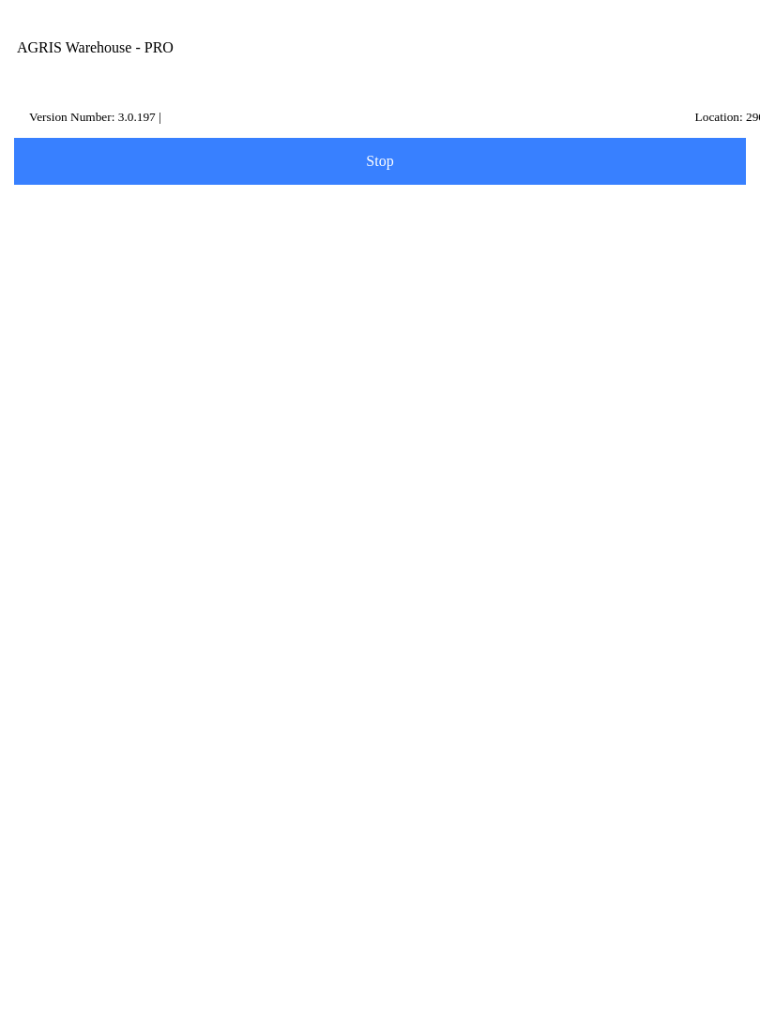
click at [352, 558] on ion-row "On Hand: 817.5" at bounding box center [380, 548] width 664 height 21
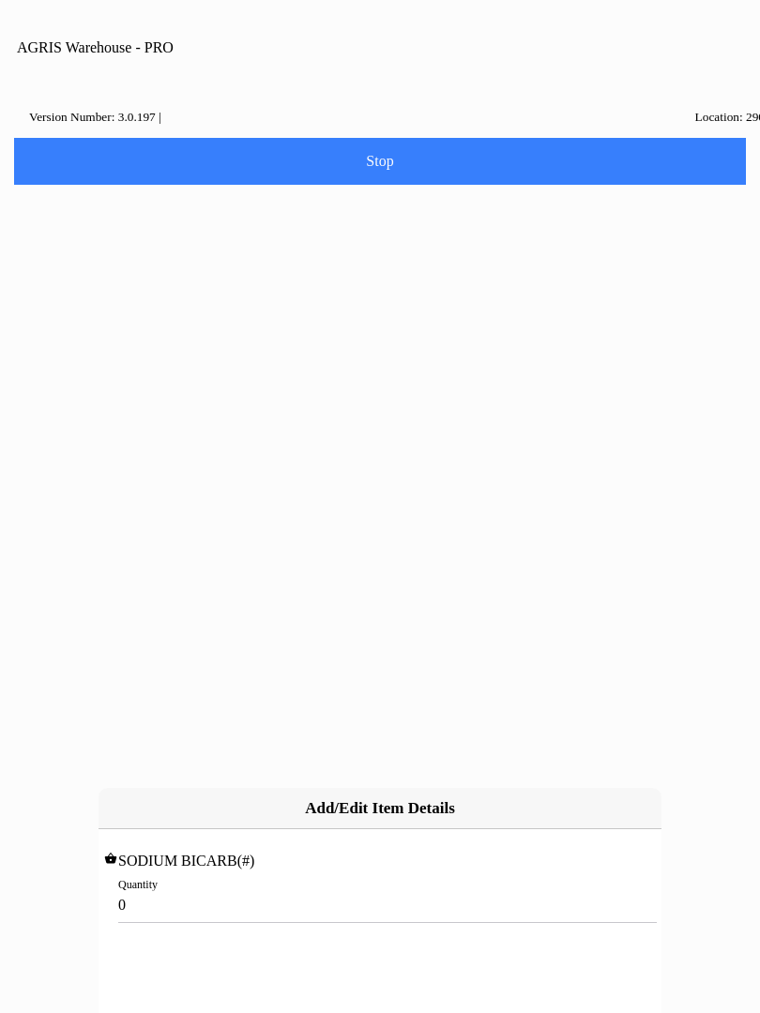
click at [203, 888] on input "0" at bounding box center [379, 905] width 523 height 35
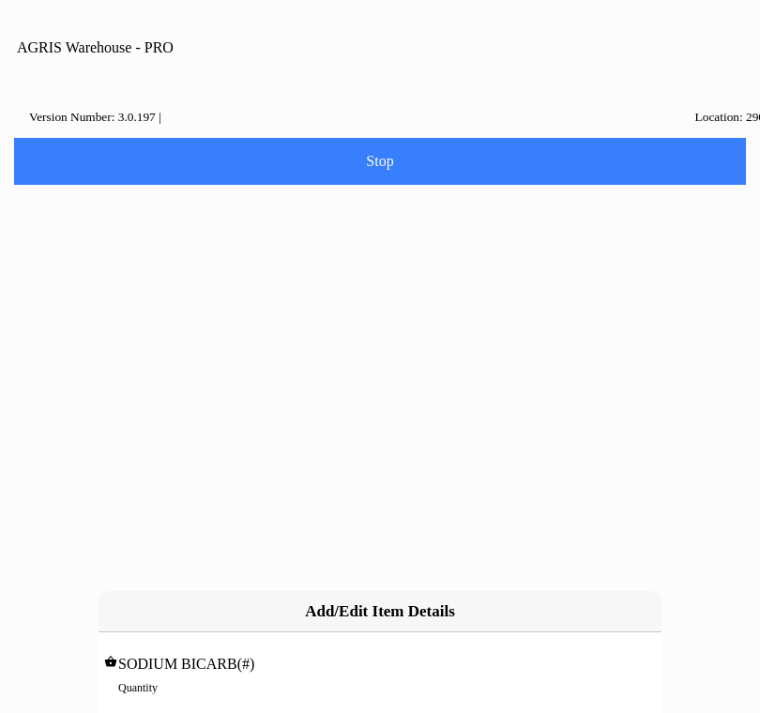
click at [0, 0] on slot "cancel" at bounding box center [0, 0] width 0 height 0
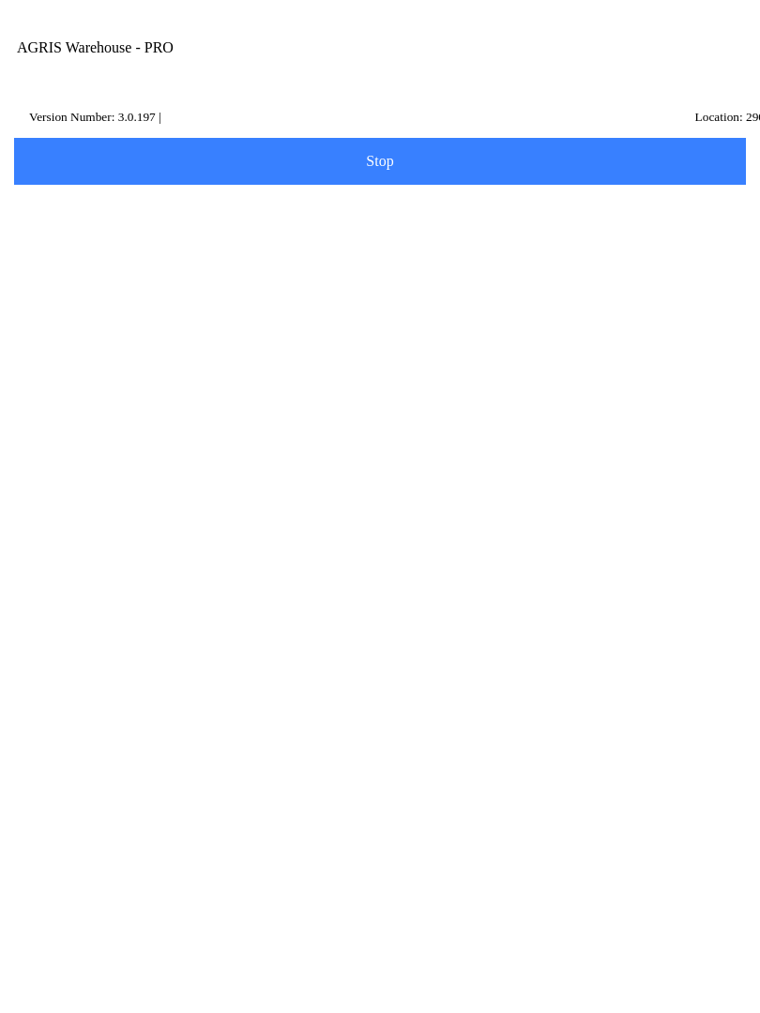
click at [217, 579] on ion-row "Position: -200.3523" at bounding box center [380, 568] width 664 height 21
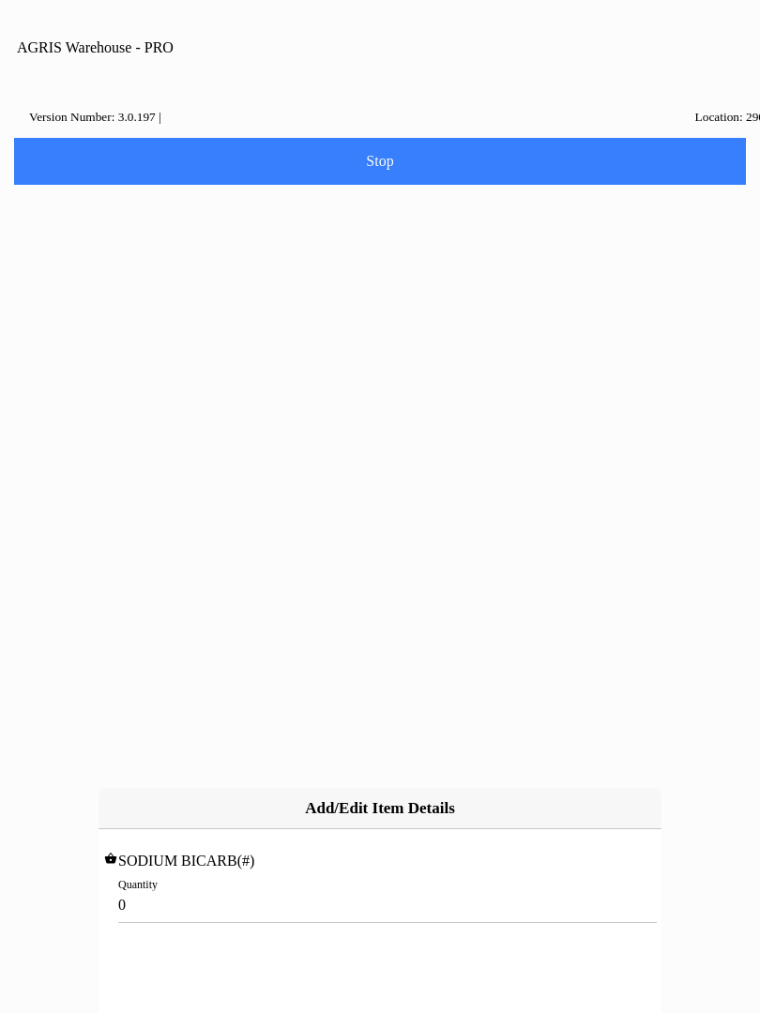
click at [194, 888] on input "0" at bounding box center [379, 905] width 523 height 35
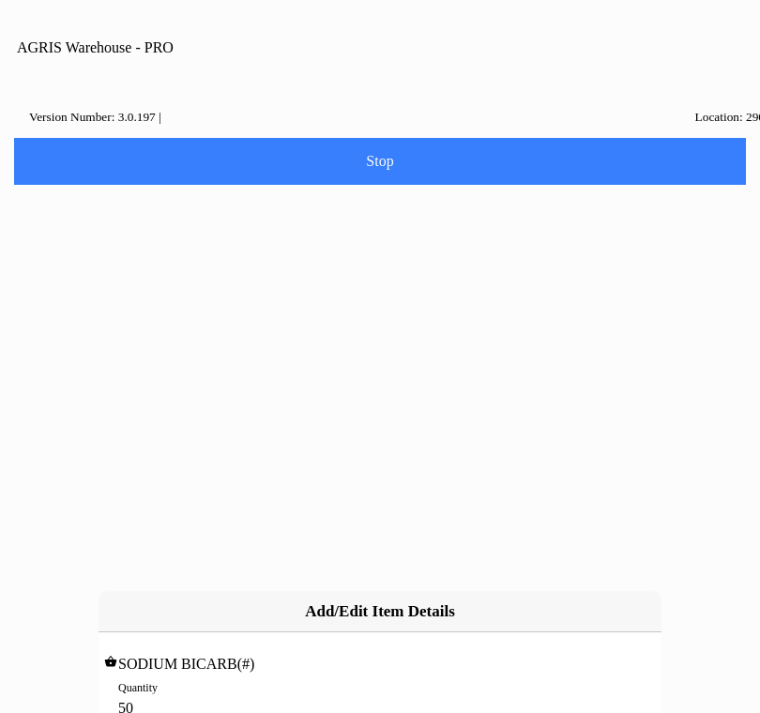
type input "500"
click at [0, 0] on slot "Add" at bounding box center [0, 0] width 0 height 0
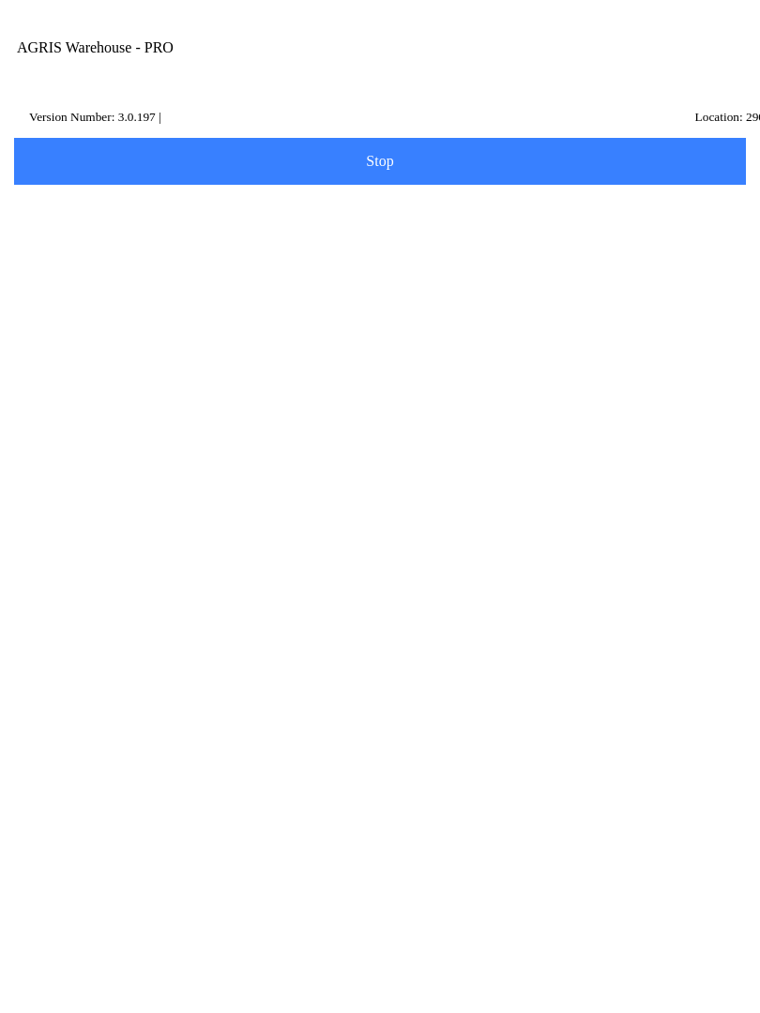
click at [540, 721] on span "Add Item" at bounding box center [379, 710] width 707 height 21
click at [129, 342] on input "Item Number" at bounding box center [365, 325] width 683 height 35
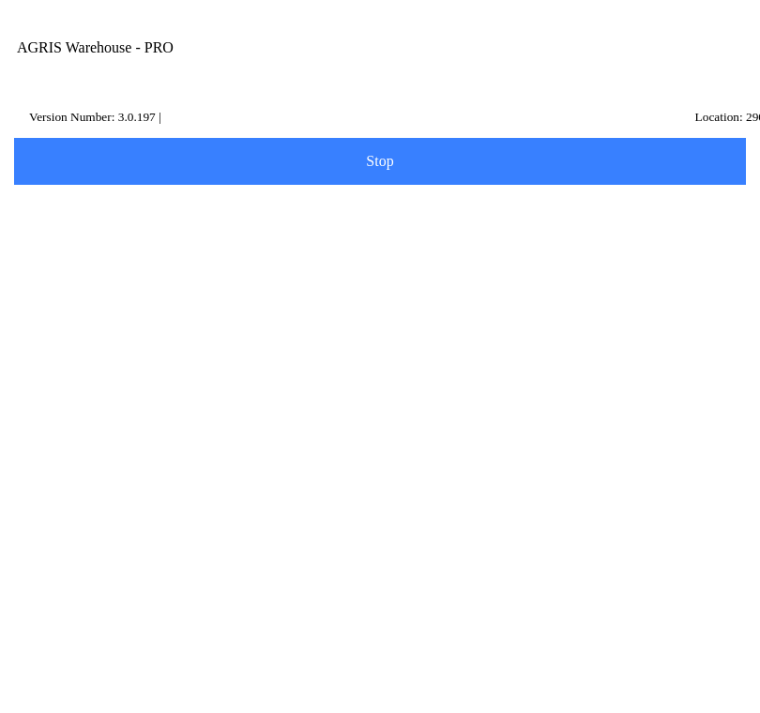
type input "428102"
click at [102, 432] on button "Search" at bounding box center [56, 424] width 91 height 47
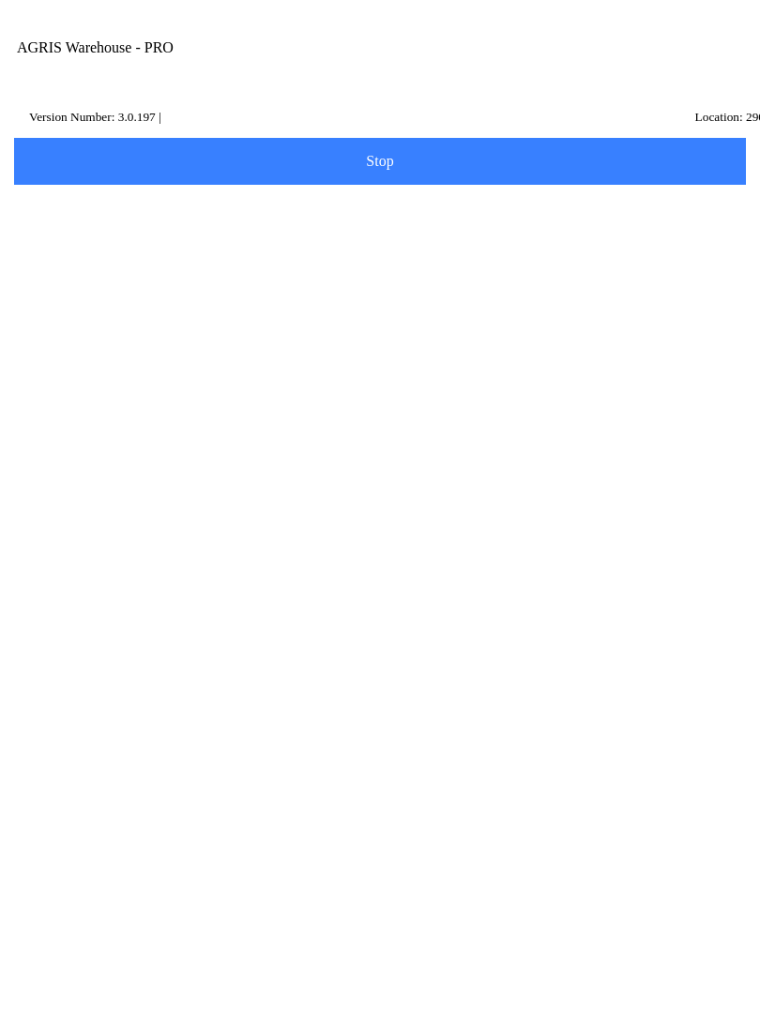
click at [340, 538] on ion-row "Price: 56.97 /EACH" at bounding box center [380, 527] width 664 height 21
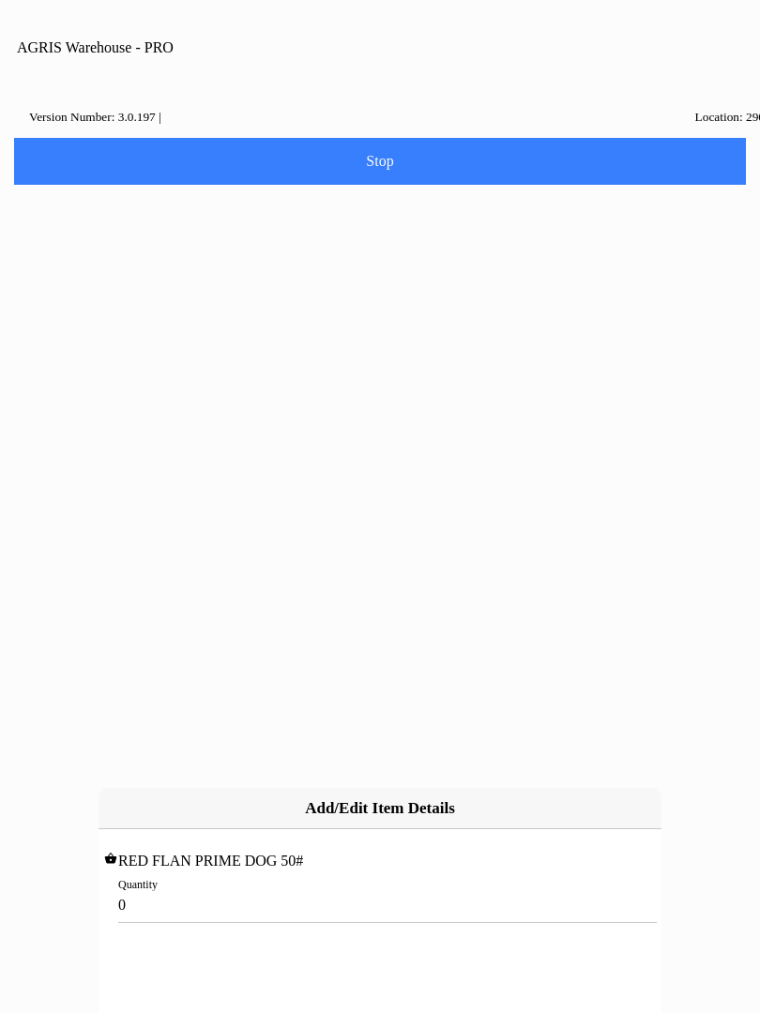
click at [179, 888] on input "0" at bounding box center [379, 905] width 523 height 35
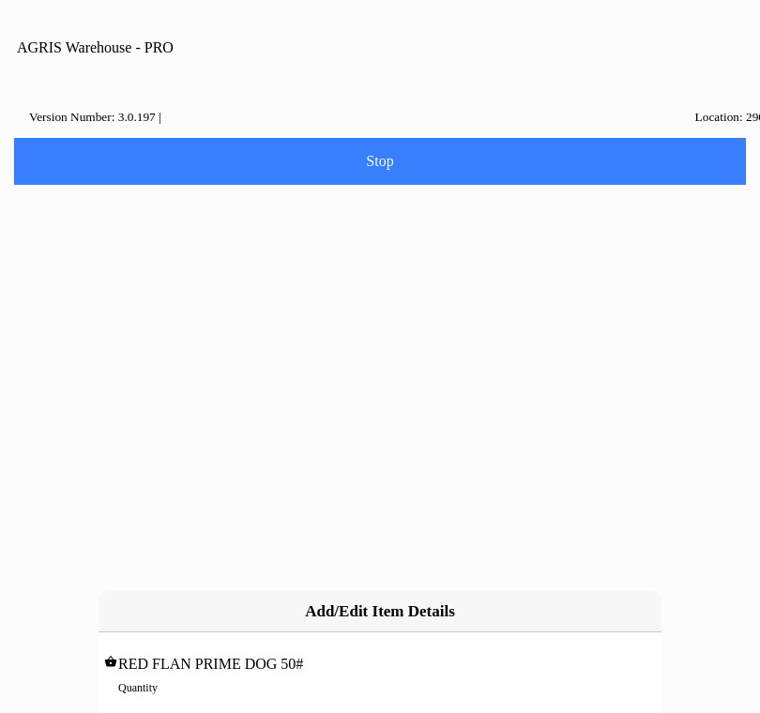
type input "2"
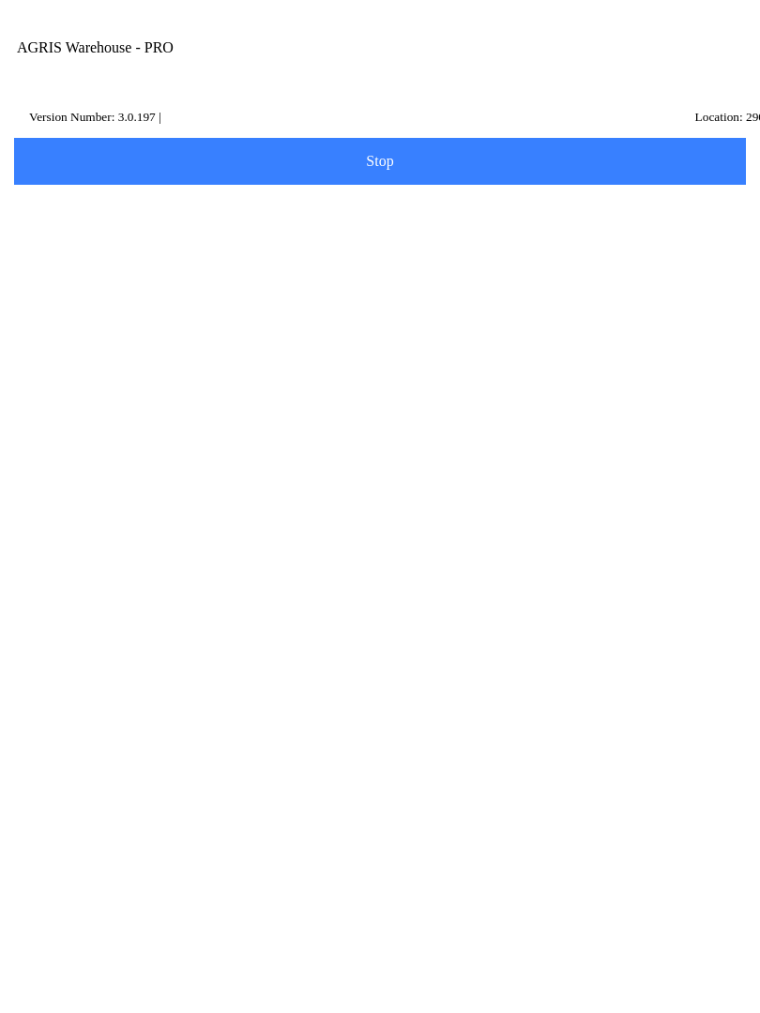
click at [437, 881] on span "Add Item" at bounding box center [379, 870] width 707 height 21
click at [140, 342] on input "Item Number" at bounding box center [365, 325] width 683 height 35
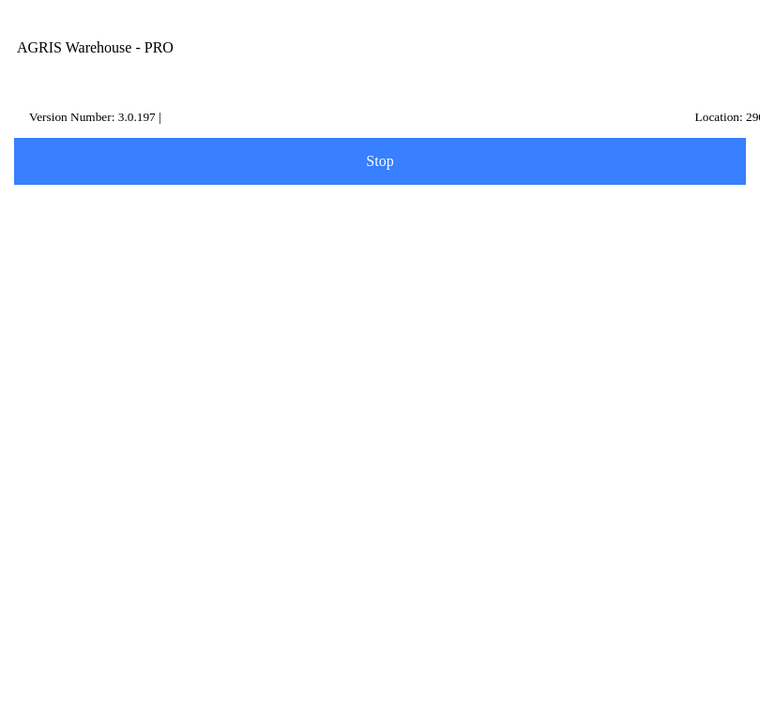
click at [144, 342] on input "Item Number" at bounding box center [365, 325] width 683 height 35
type input "429000"
click at [0, 0] on slot "Search" at bounding box center [0, 0] width 0 height 0
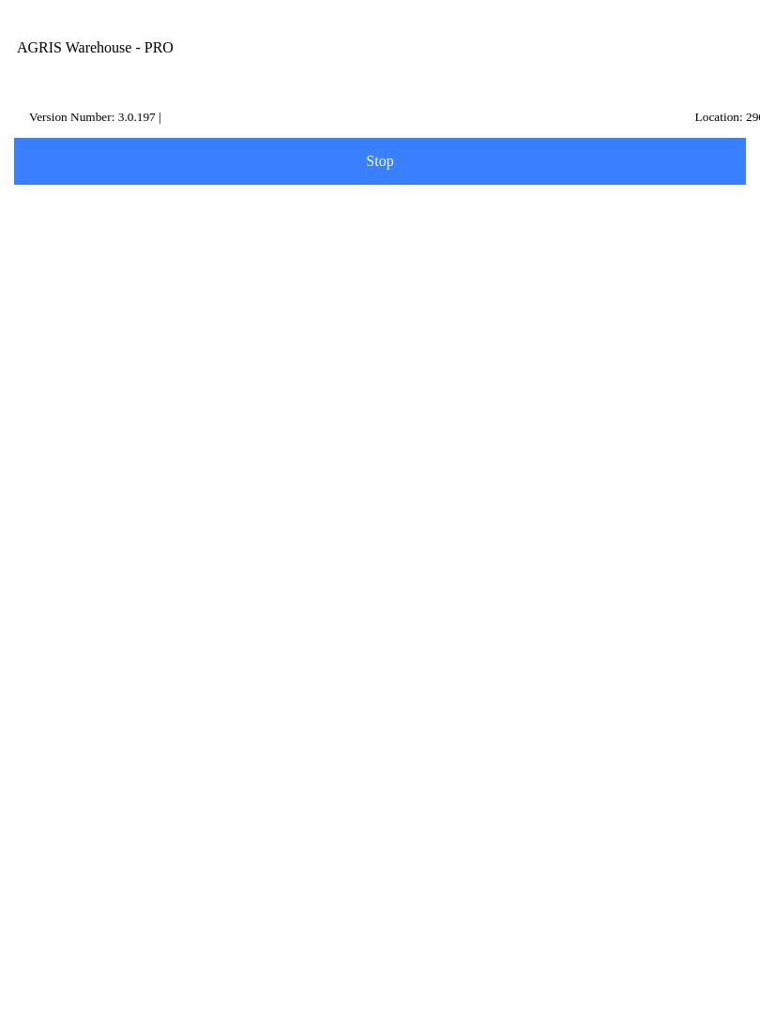
click at [282, 558] on ion-row "On Hand: 39" at bounding box center [380, 548] width 664 height 21
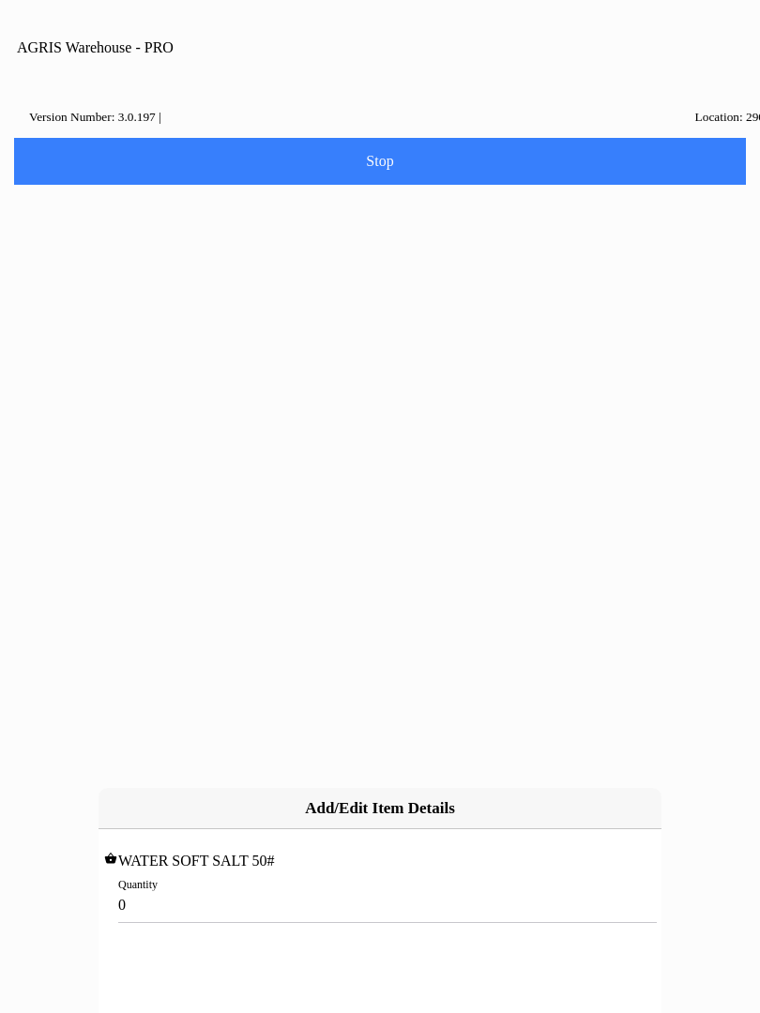
click at [153, 888] on input "0" at bounding box center [379, 905] width 523 height 35
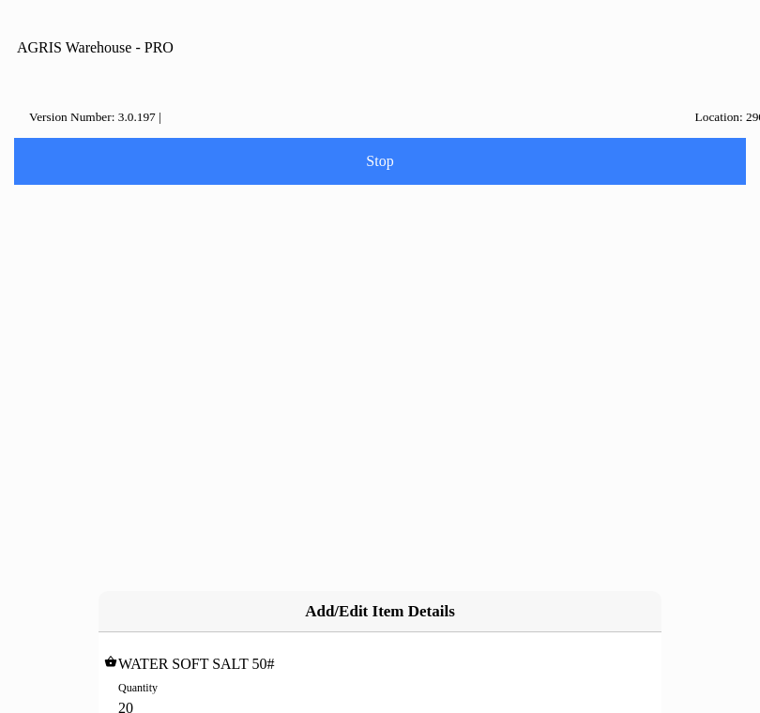
type input "20"
click at [0, 0] on slot "Add" at bounding box center [0, 0] width 0 height 0
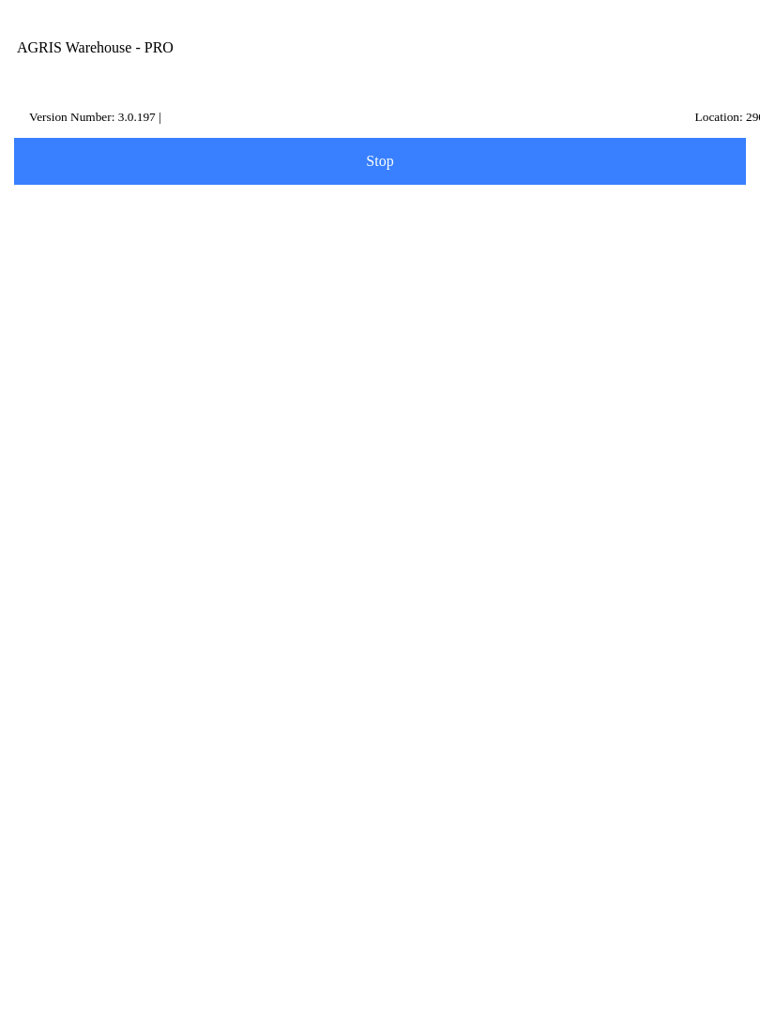
click at [432, 954] on span "Next" at bounding box center [379, 943] width 707 height 21
click at [95, 308] on input "Name Id" at bounding box center [365, 290] width 683 height 35
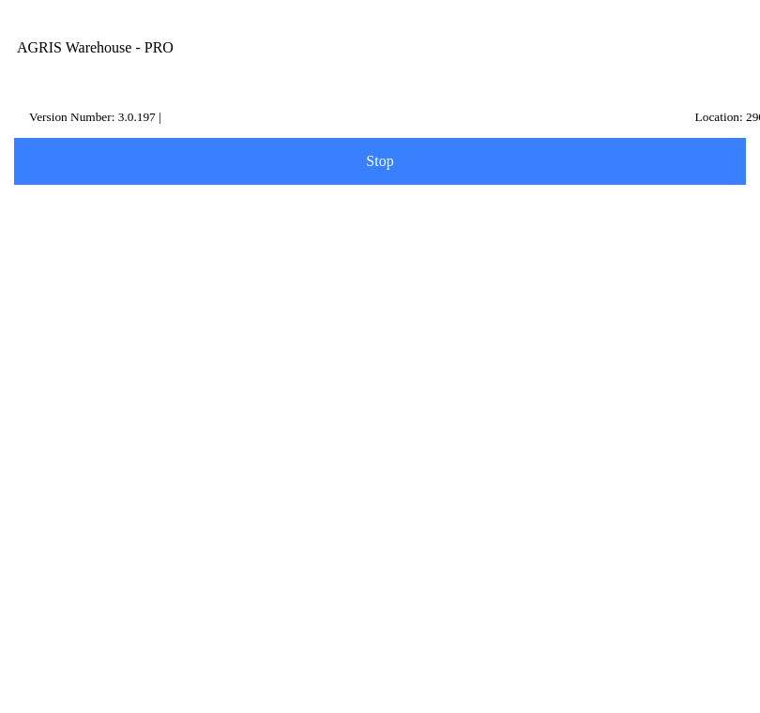
type input "h"
type input "HR1"
click at [0, 0] on slot "Search" at bounding box center [0, 0] width 0 height 0
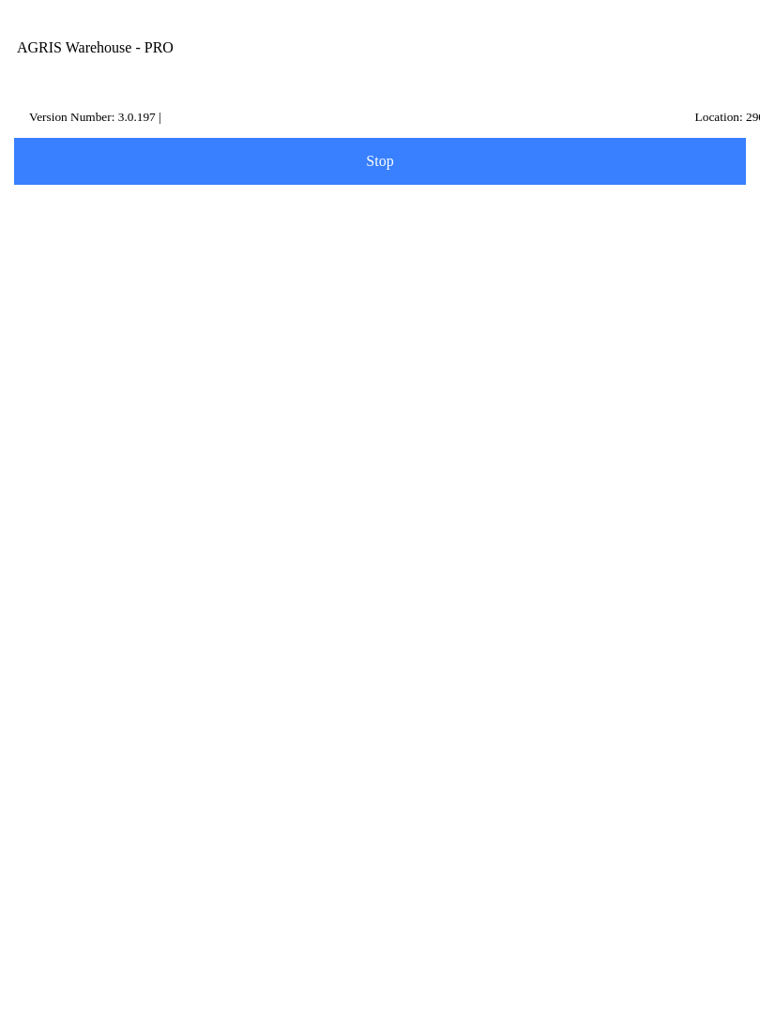
click at [327, 559] on p "RUSKIN," at bounding box center [380, 549] width 655 height 19
click at [357, 308] on p "RUSKIN," at bounding box center [214, 298] width 323 height 19
click at [0, 0] on slot "Next" at bounding box center [0, 0] width 0 height 0
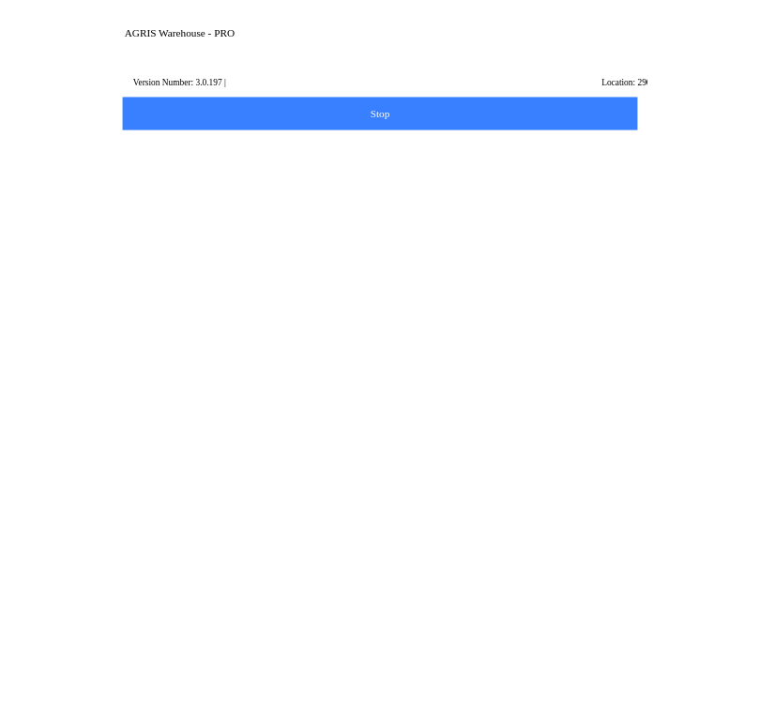
scroll to position [46, 0]
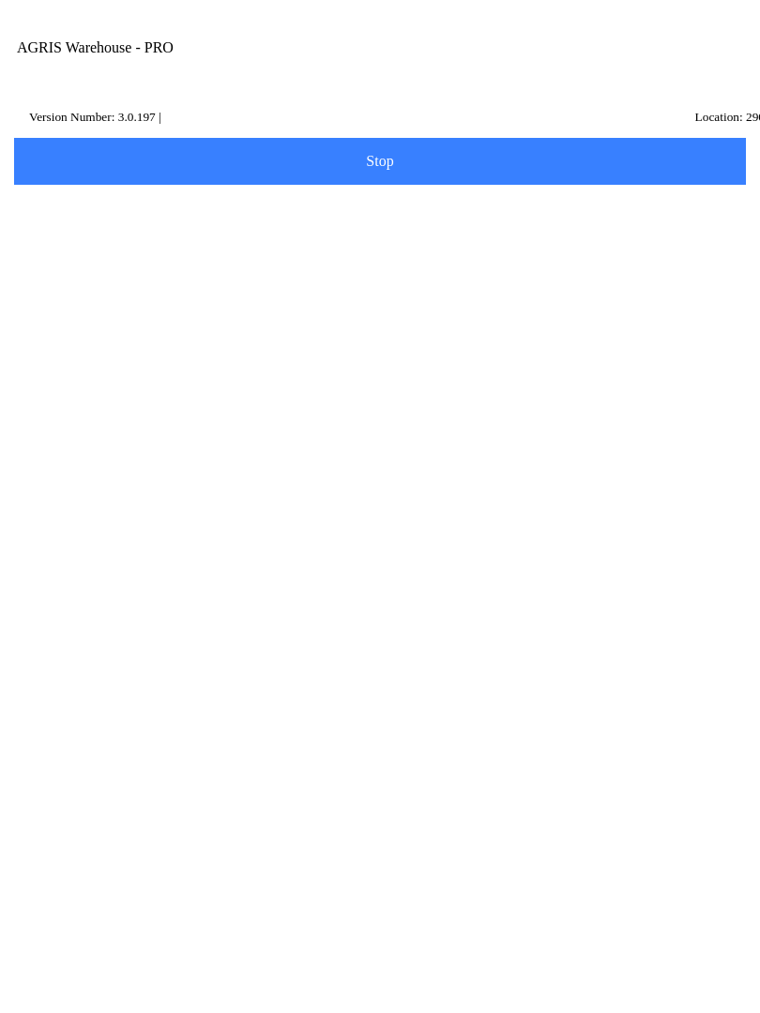
click at [264, 807] on div "Note" at bounding box center [379, 771] width 711 height 69
type textarea "Ruskin Transfer"
click at [406, 913] on span "Done" at bounding box center [379, 905] width 707 height 15
click at [527, 188] on span "Make another Transfer" at bounding box center [379, 180] width 707 height 15
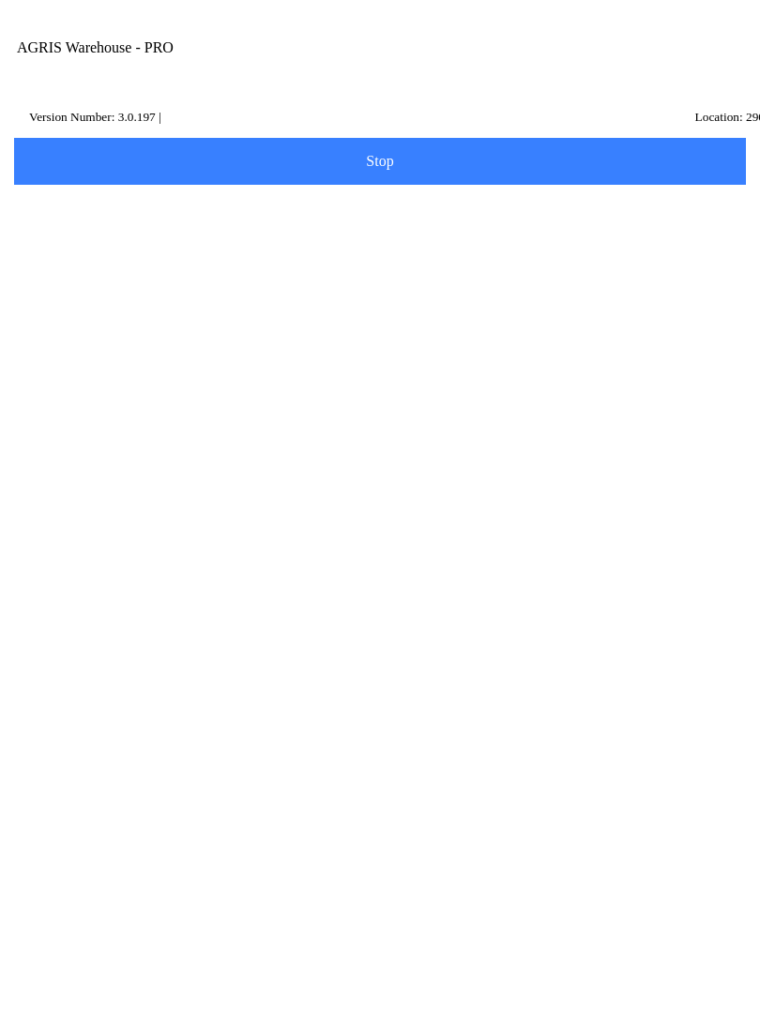
click at [111, 235] on input "Transfer Location" at bounding box center [365, 218] width 683 height 35
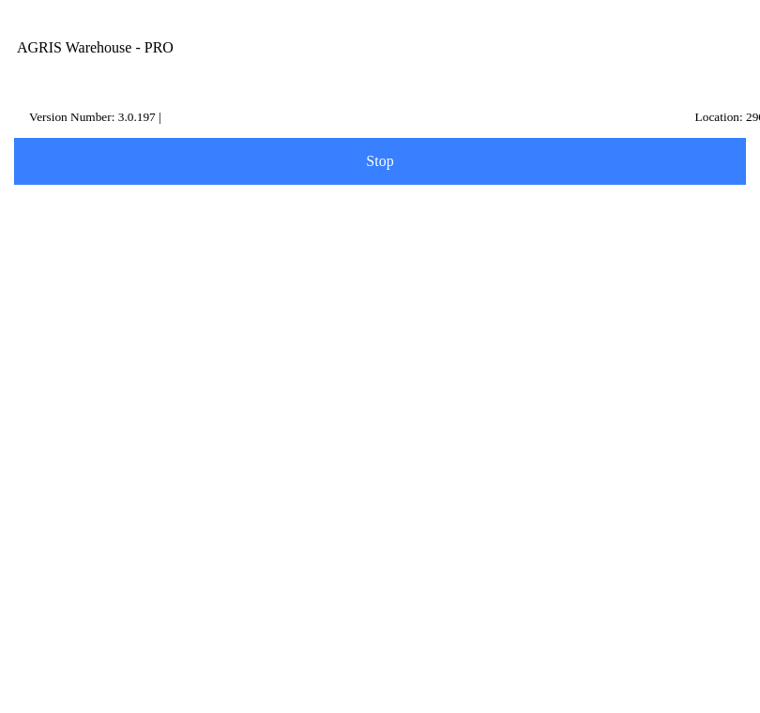
click at [250, 294] on ion-card-content "460 - [GEOGRAPHIC_DATA]" at bounding box center [379, 288] width 711 height 58
type input "460 - [GEOGRAPHIC_DATA]"
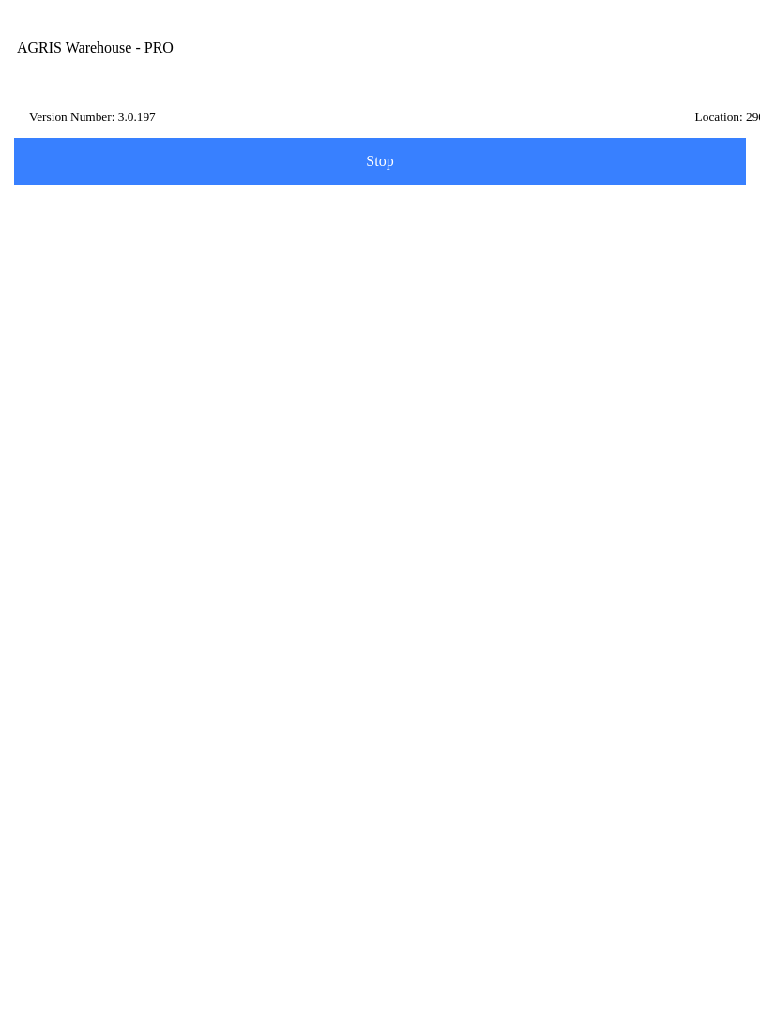
click at [414, 291] on span "Next" at bounding box center [379, 280] width 707 height 21
click at [124, 369] on label "Category" at bounding box center [379, 369] width 711 height 53
click at [124, 369] on input "Category" at bounding box center [365, 378] width 683 height 35
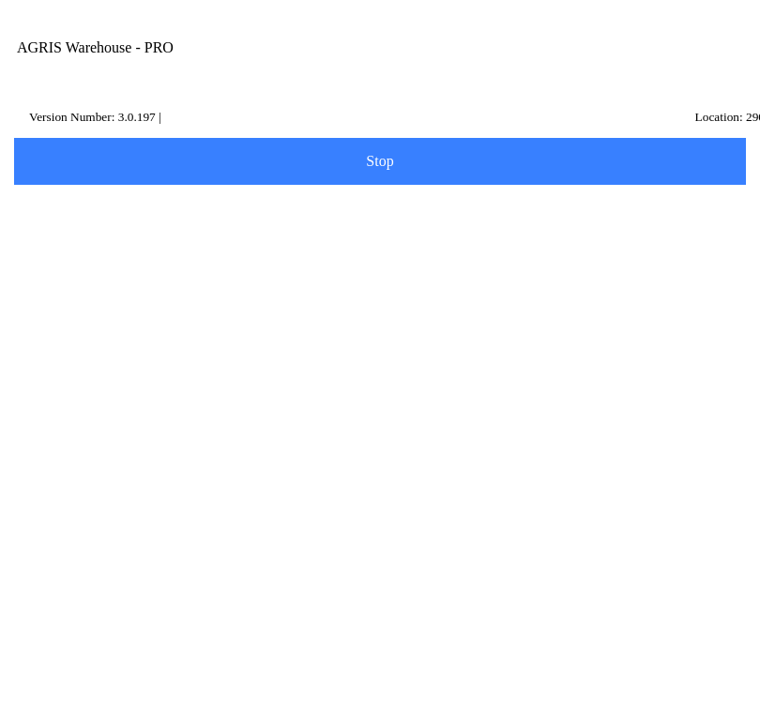
click at [571, 154] on main "Location Items Name Id Summary Scan Item Description Item Number Category Search" at bounding box center [379, 154] width 741 height 0
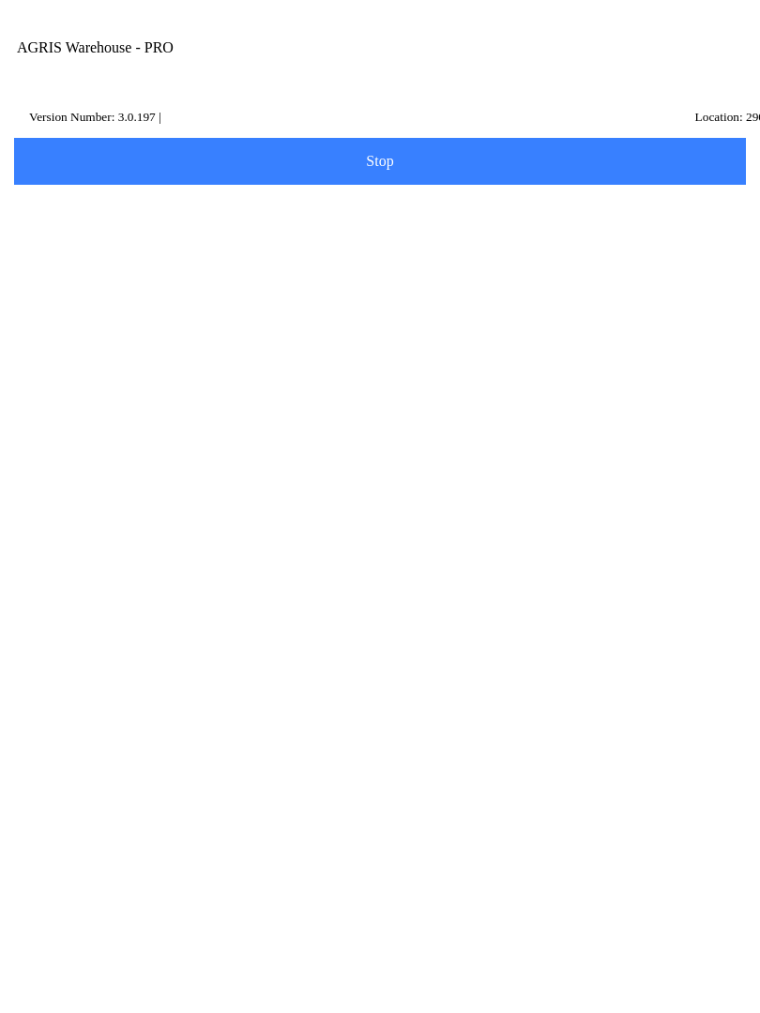
click at [142, 326] on label "Item Number" at bounding box center [379, 316] width 711 height 53
click at [142, 326] on input "Item Number" at bounding box center [365, 325] width 683 height 35
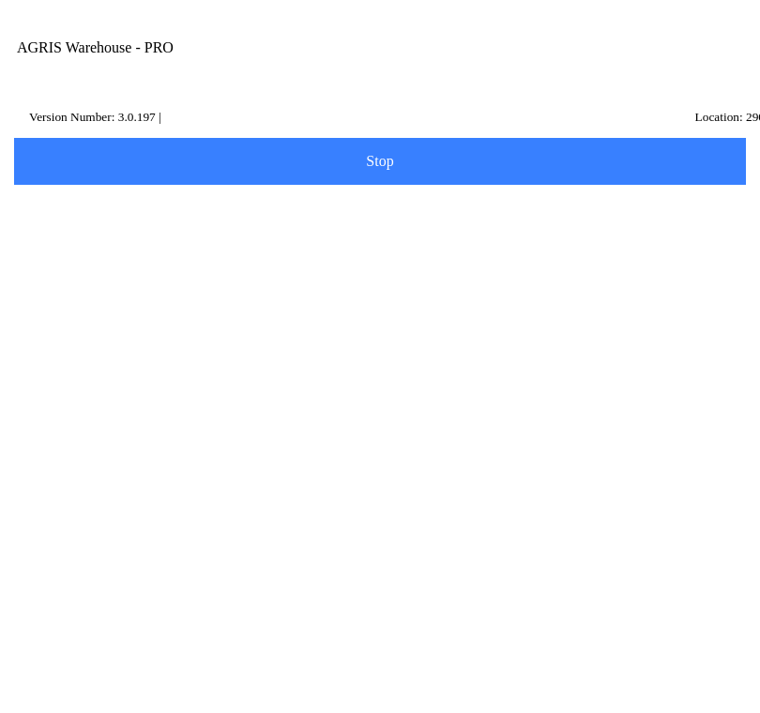
type input "11725"
click at [0, 0] on slot "Search" at bounding box center [0, 0] width 0 height 0
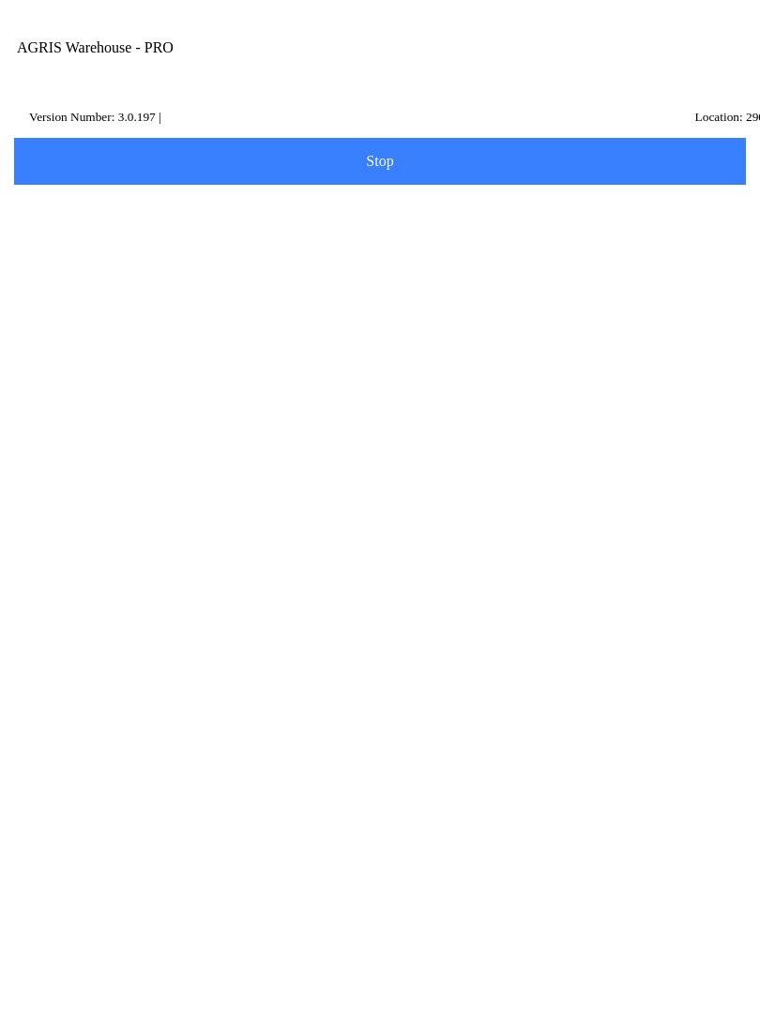
click at [112, 335] on input "11725" at bounding box center [365, 325] width 683 height 35
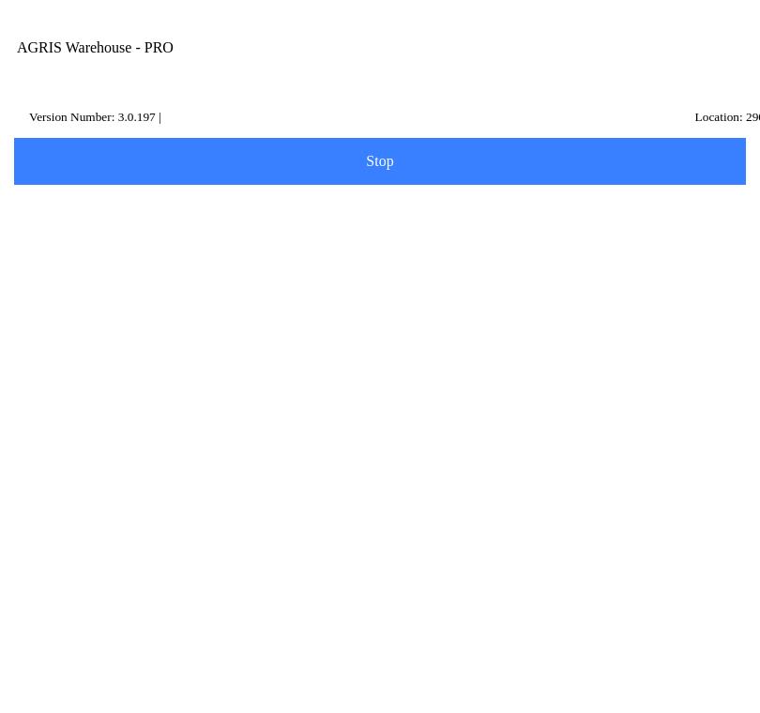
click at [132, 337] on input "11725" at bounding box center [365, 325] width 683 height 35
click at [122, 287] on input "Description" at bounding box center [365, 271] width 683 height 35
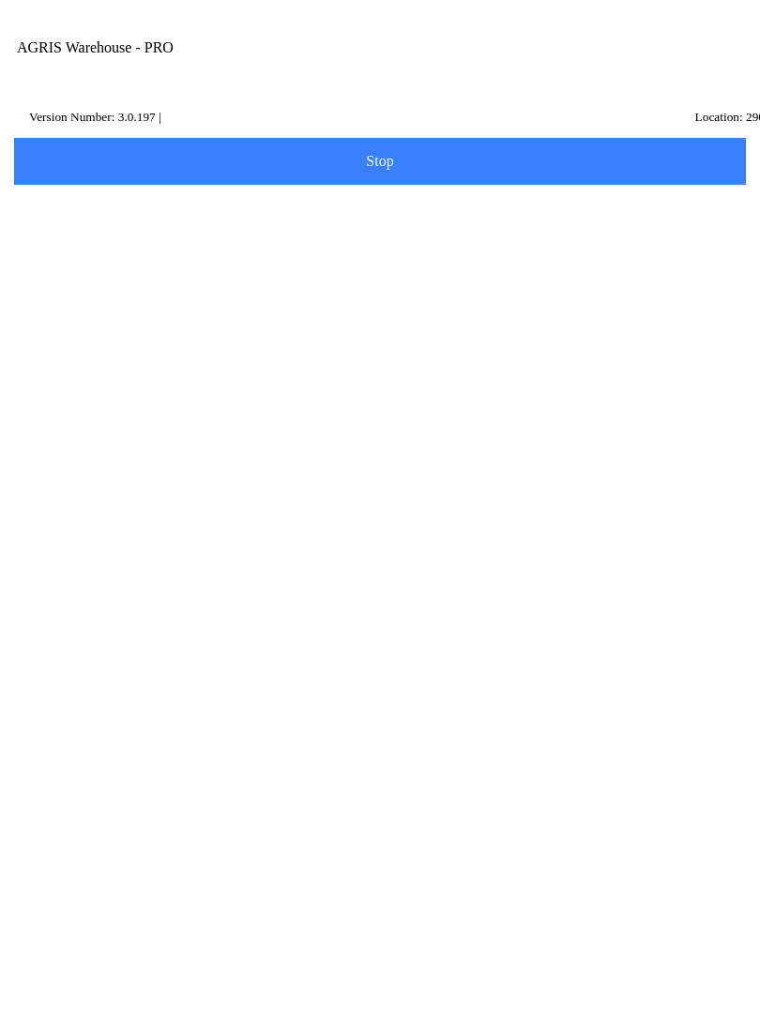
type input "poultry"
click at [0, 0] on slot "Search" at bounding box center [0, 0] width 0 height 0
click at [520, 858] on ion-row "On Hand: 14" at bounding box center [380, 853] width 664 height 21
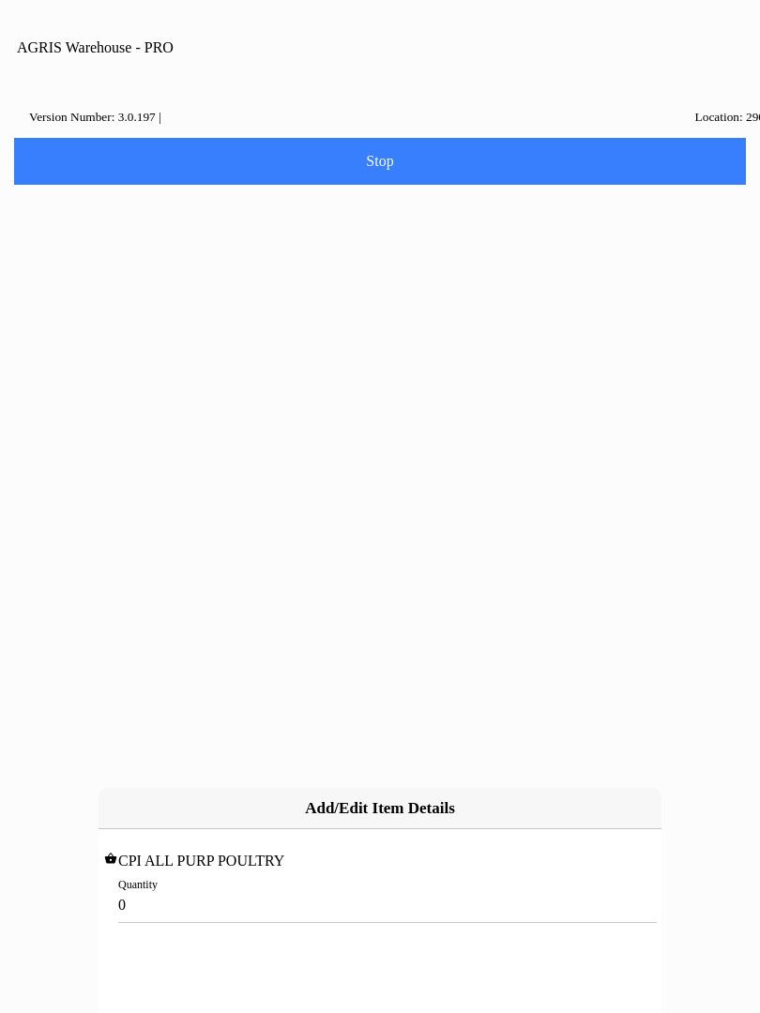
click at [142, 888] on input "0" at bounding box center [379, 905] width 523 height 35
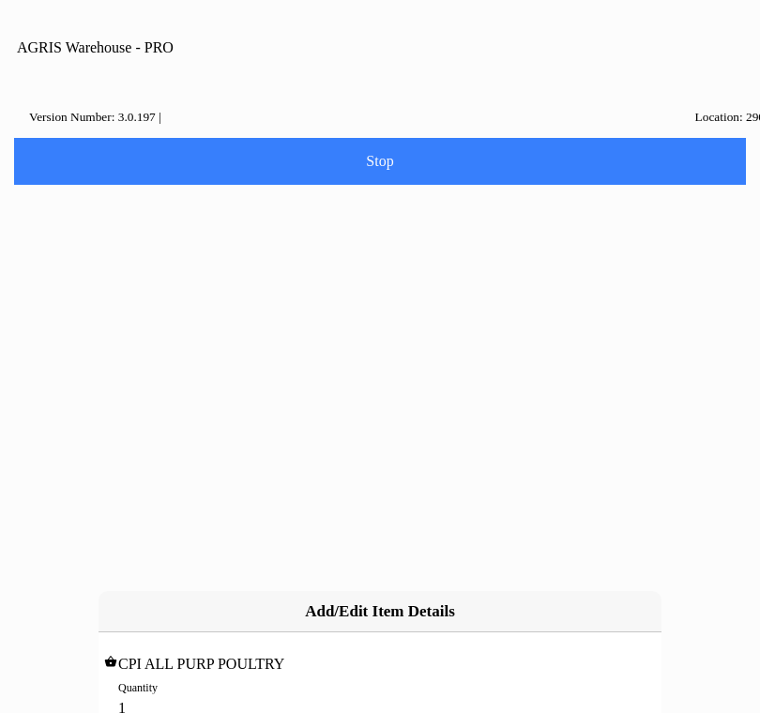
type input "12"
click at [0, 0] on slot "Add" at bounding box center [0, 0] width 0 height 0
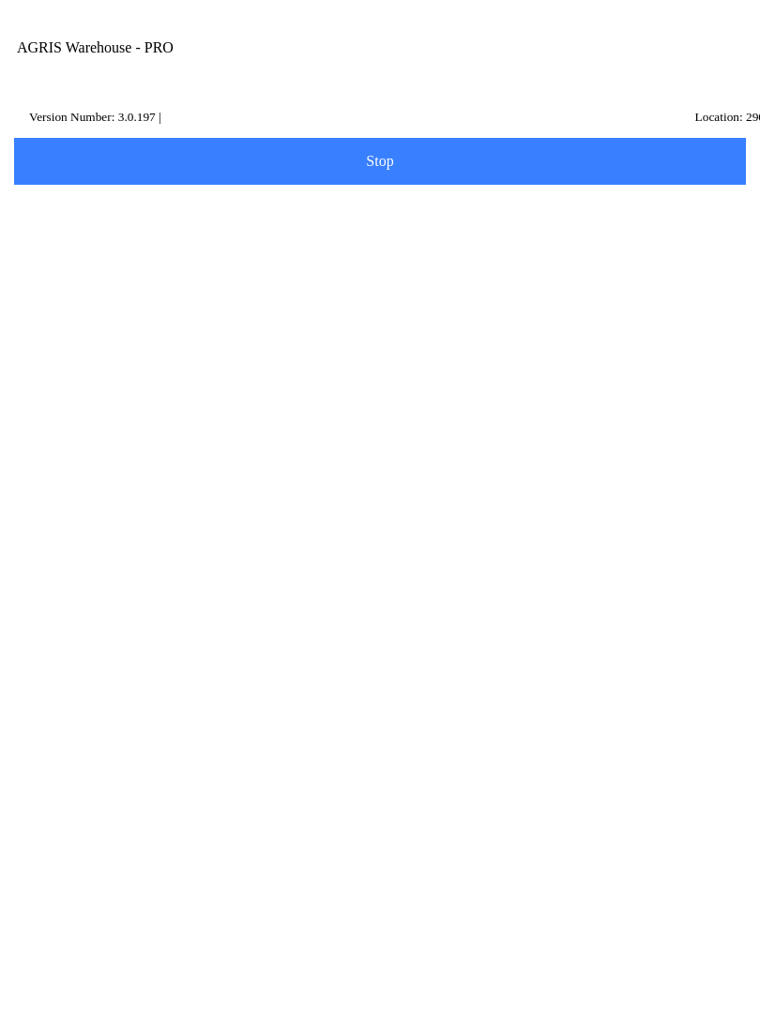
scroll to position [1, 0]
click at [494, 400] on span "Add Item" at bounding box center [379, 389] width 707 height 21
click at [182, 342] on input "Item Number" at bounding box center [365, 325] width 683 height 35
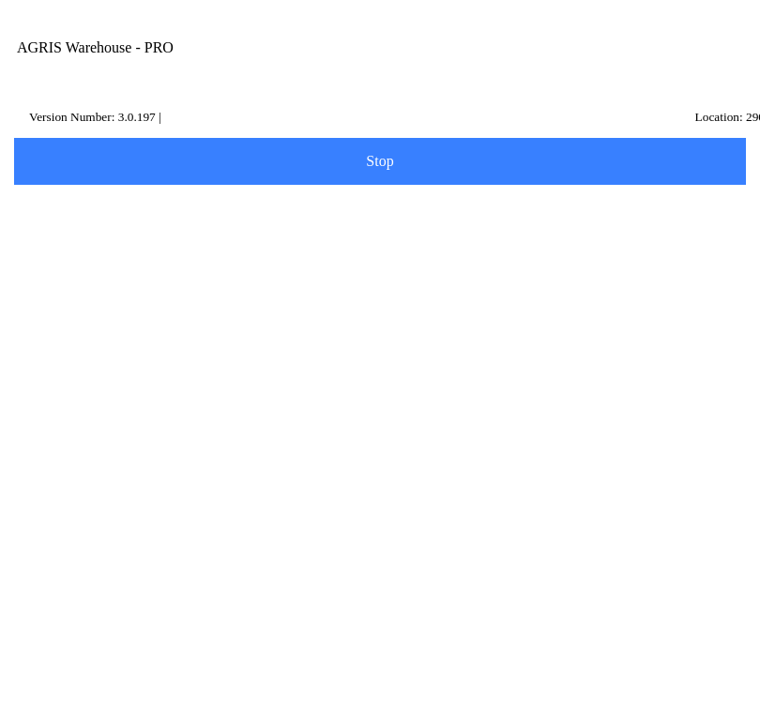
type input "434203"
click at [0, 0] on slot "Search" at bounding box center [0, 0] width 0 height 0
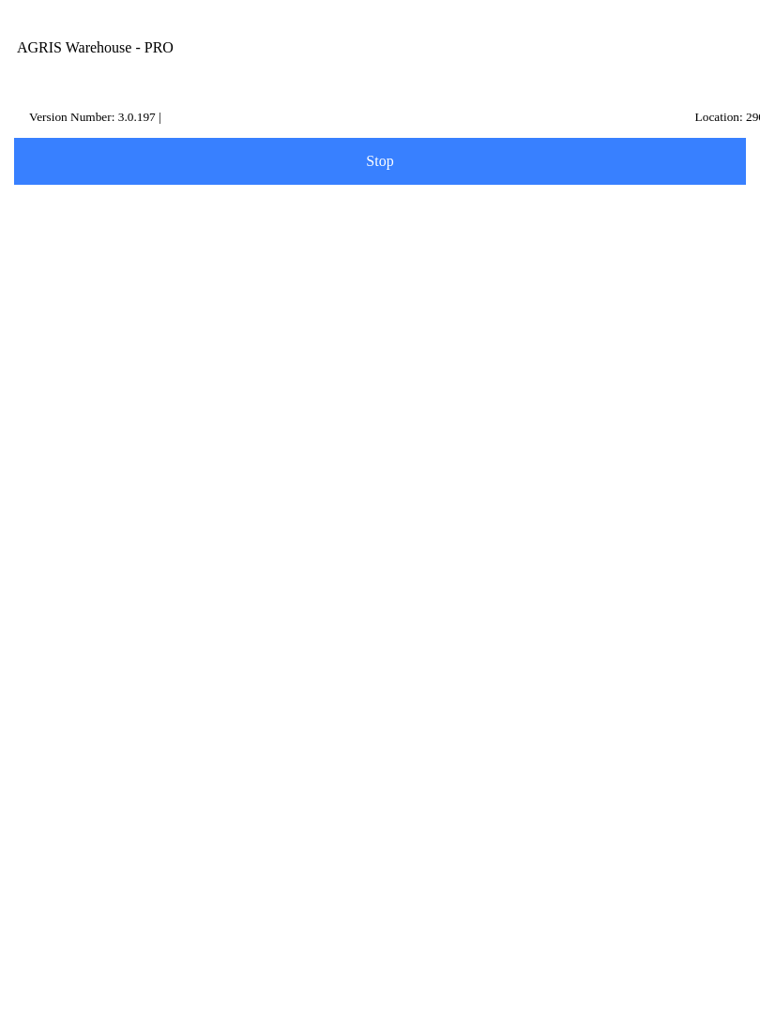
click at [294, 577] on ion-row "Position: 77" at bounding box center [380, 568] width 664 height 21
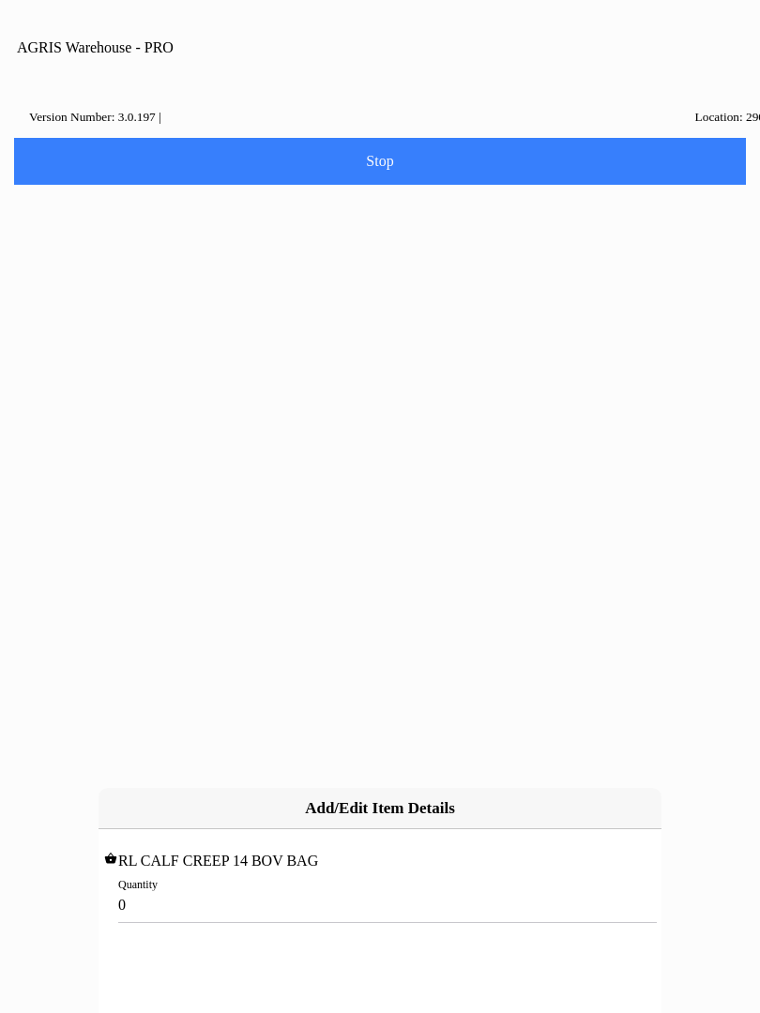
click at [173, 888] on input "0" at bounding box center [379, 905] width 523 height 35
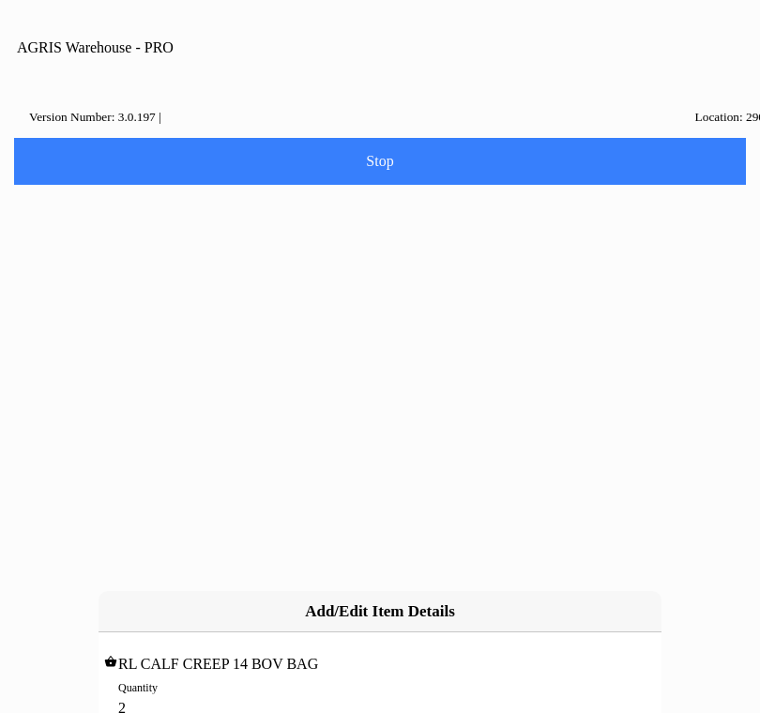
type input "20"
click at [0, 0] on slot "Add" at bounding box center [0, 0] width 0 height 0
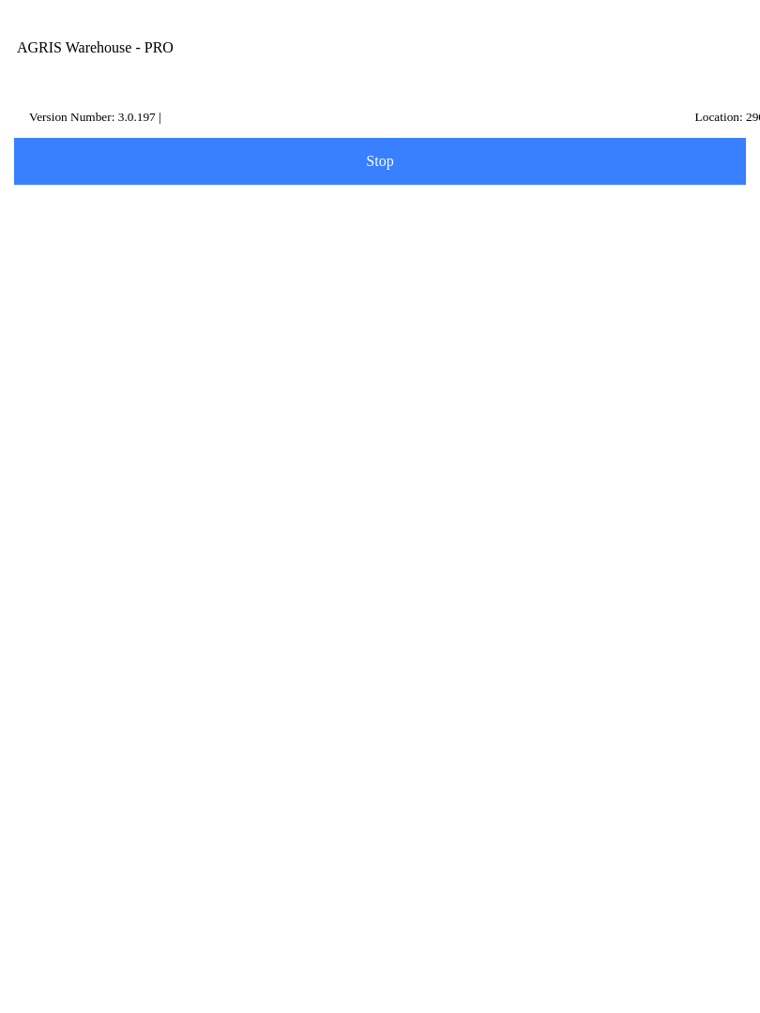
click at [432, 560] on span "Add Item" at bounding box center [379, 549] width 707 height 21
click at [154, 342] on input "Item Number" at bounding box center [365, 325] width 683 height 35
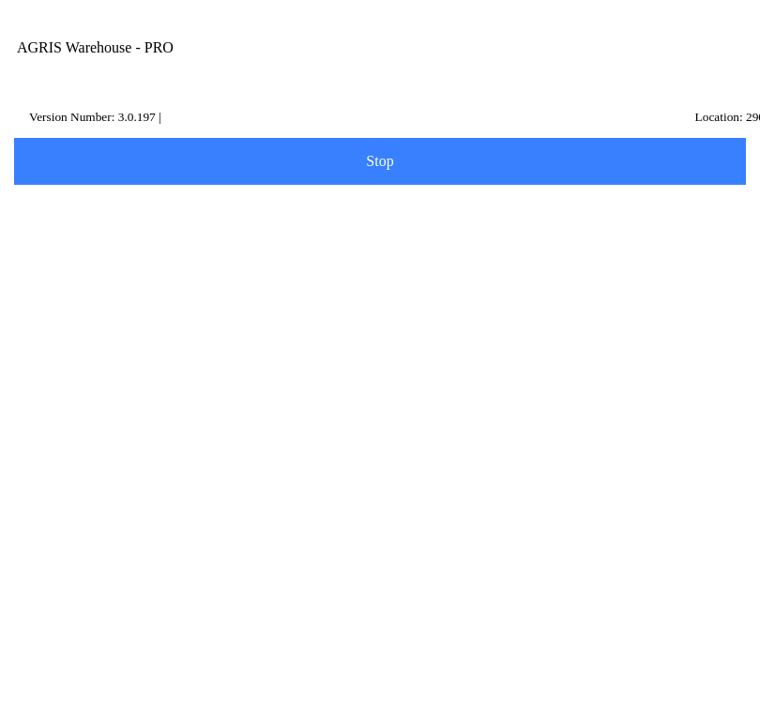
type input "431018"
click at [0, 0] on slot "Search" at bounding box center [0, 0] width 0 height 0
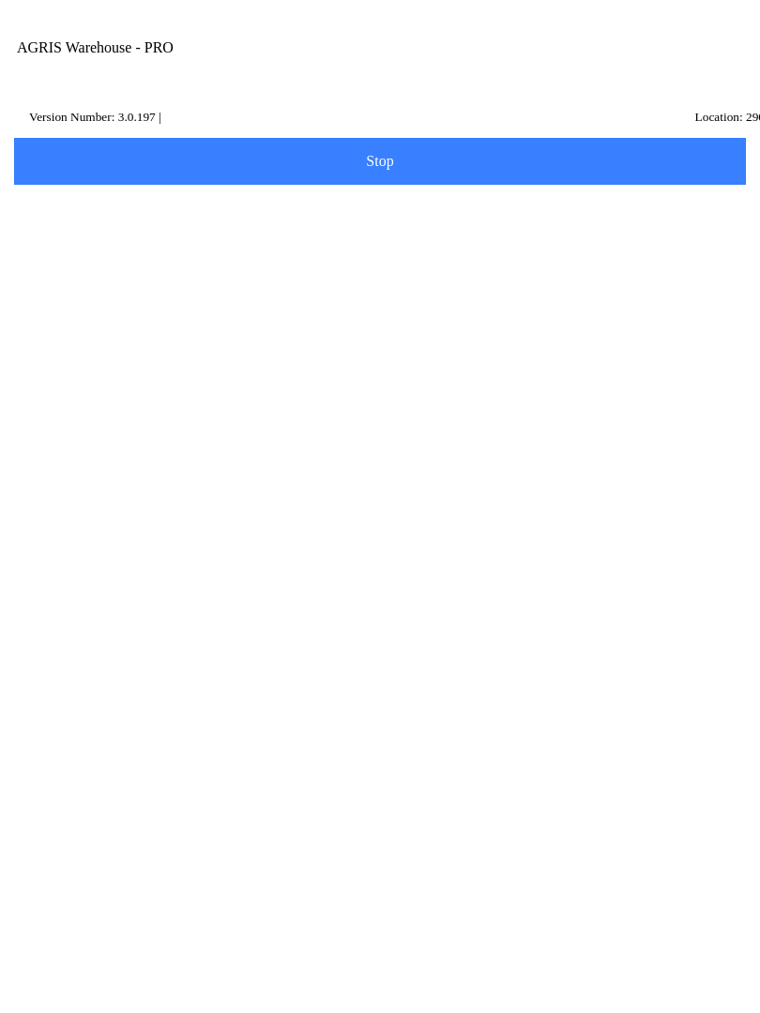
click at [93, 577] on p "Position: 4" at bounding box center [76, 567] width 56 height 19
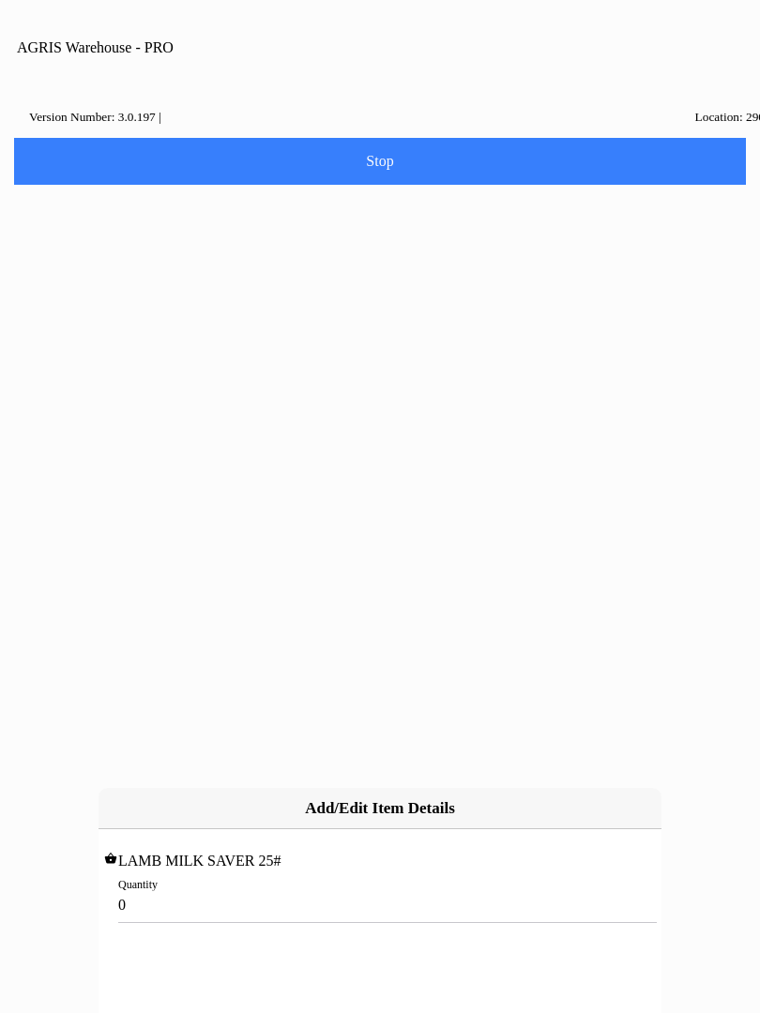
click at [137, 888] on input "0" at bounding box center [379, 905] width 523 height 35
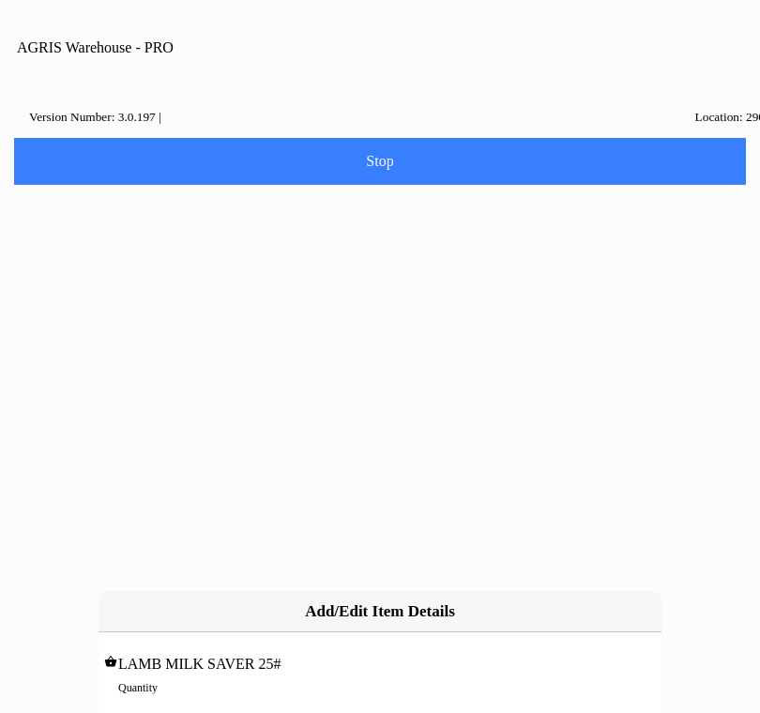
type input "1"
click at [0, 0] on slot "Add" at bounding box center [0, 0] width 0 height 0
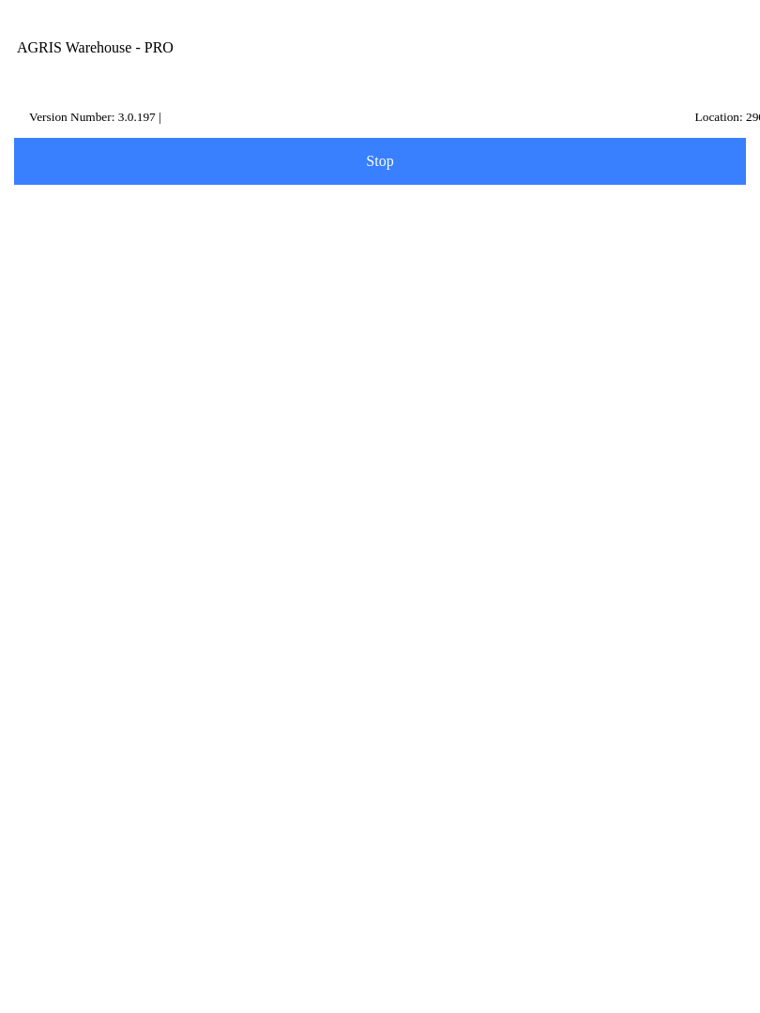
click at [560, 720] on span "Add Item" at bounding box center [379, 710] width 707 height 21
click at [64, 342] on input "Item Number" at bounding box center [365, 325] width 683 height 35
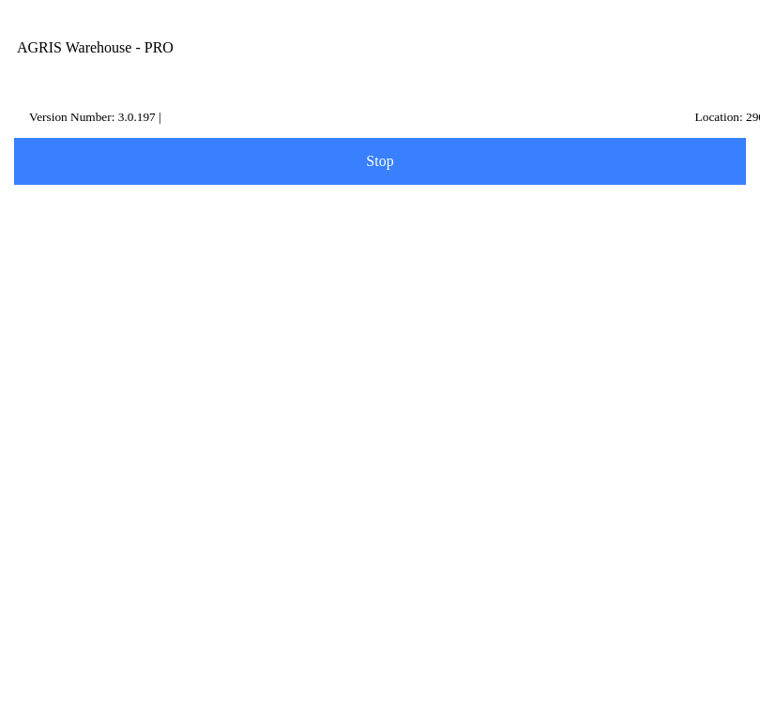
type input "431076"
click at [0, 0] on slot "Search" at bounding box center [0, 0] width 0 height 0
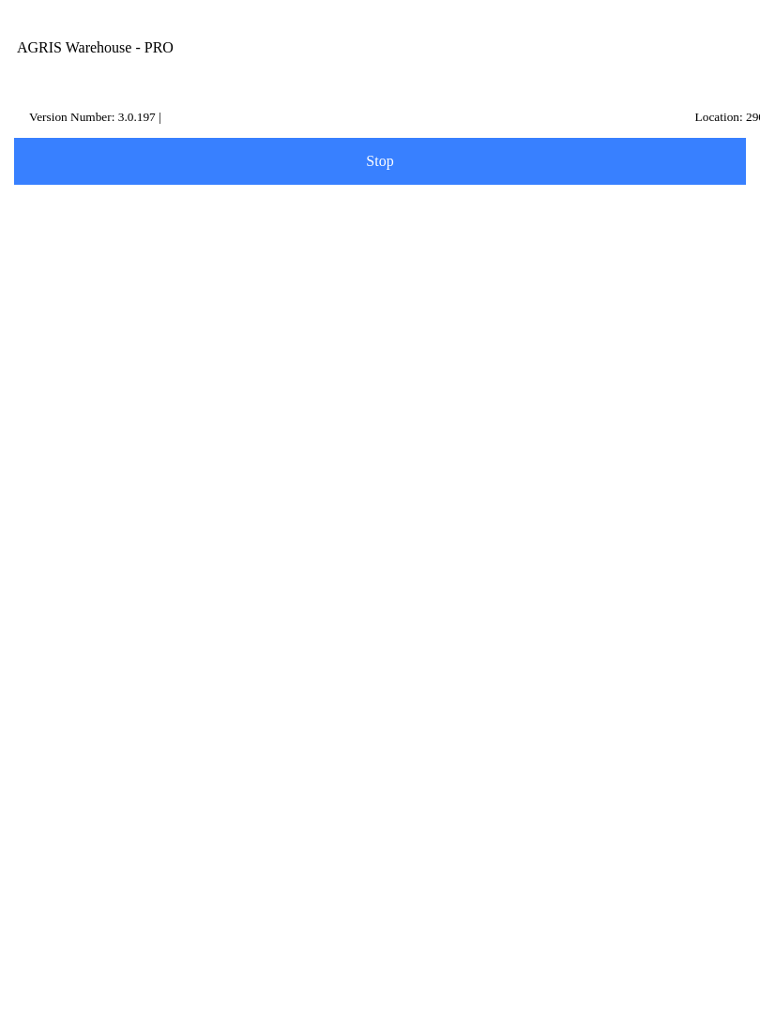
click at [513, 558] on ion-row "On Hand: 3" at bounding box center [380, 548] width 664 height 21
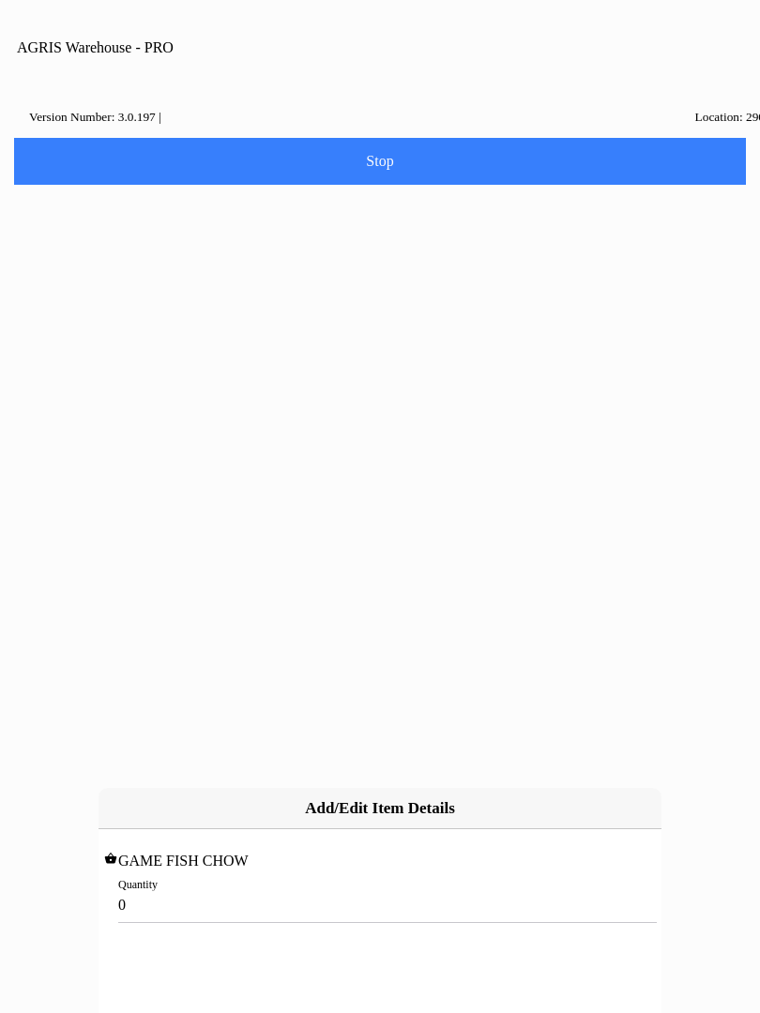
click at [174, 888] on input "0" at bounding box center [379, 905] width 523 height 35
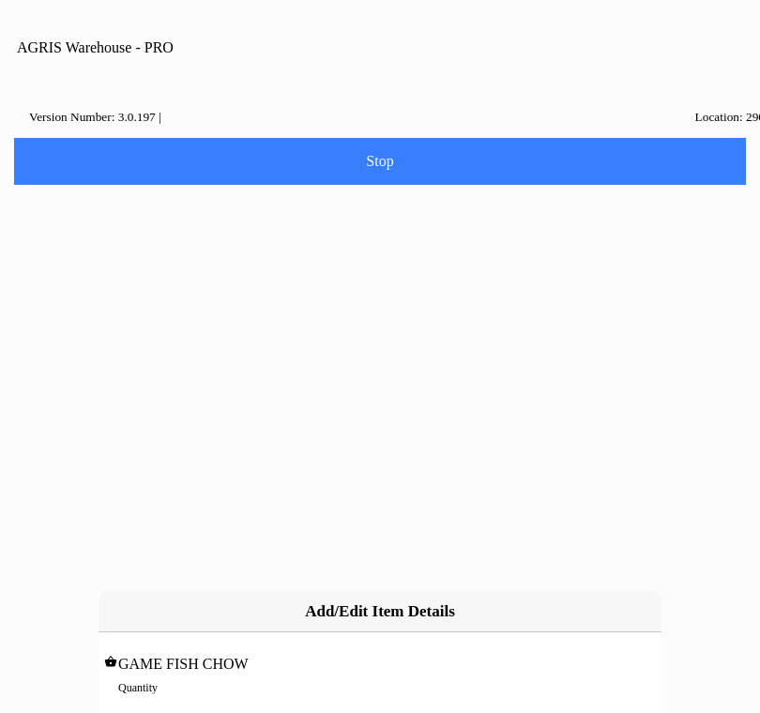
type input "1"
click at [0, 0] on slot "Add" at bounding box center [0, 0] width 0 height 0
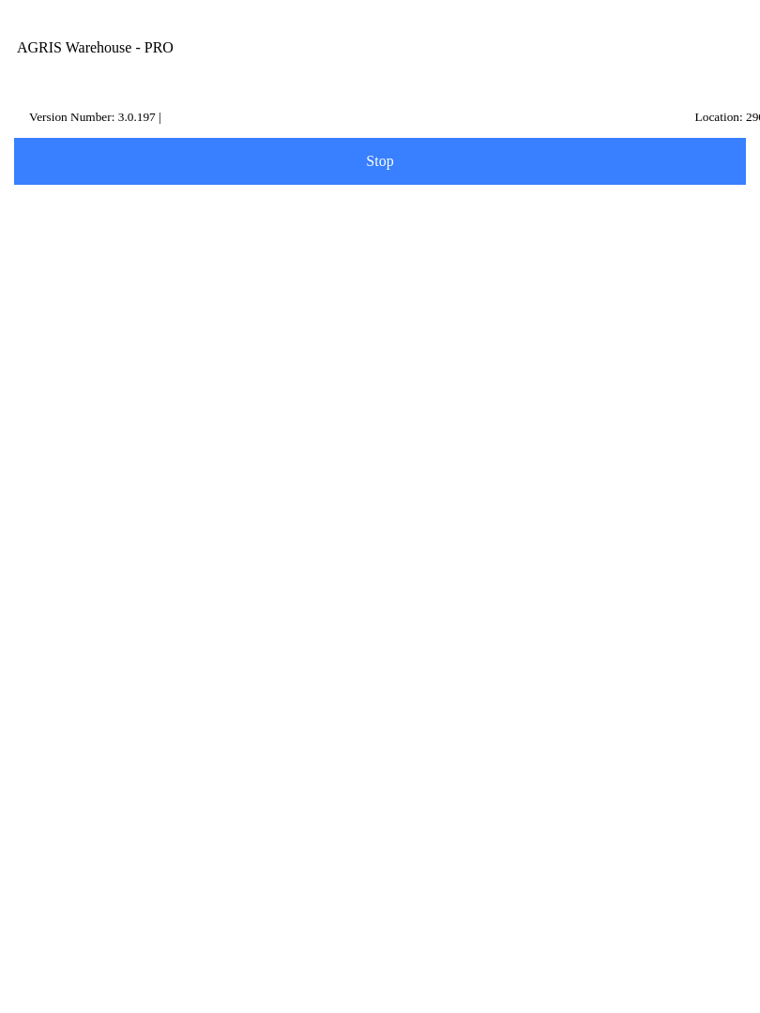
click at [570, 930] on span "Next" at bounding box center [379, 921] width 707 height 21
click at [82, 308] on input "Name Id" at bounding box center [365, 290] width 683 height 35
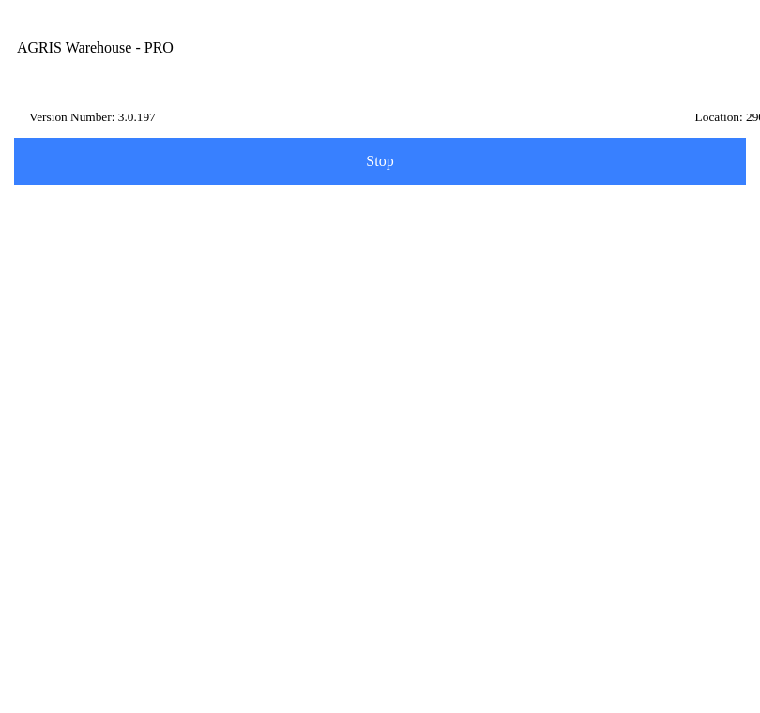
type input "HS1"
click at [0, 0] on slot "Search" at bounding box center [0, 0] width 0 height 0
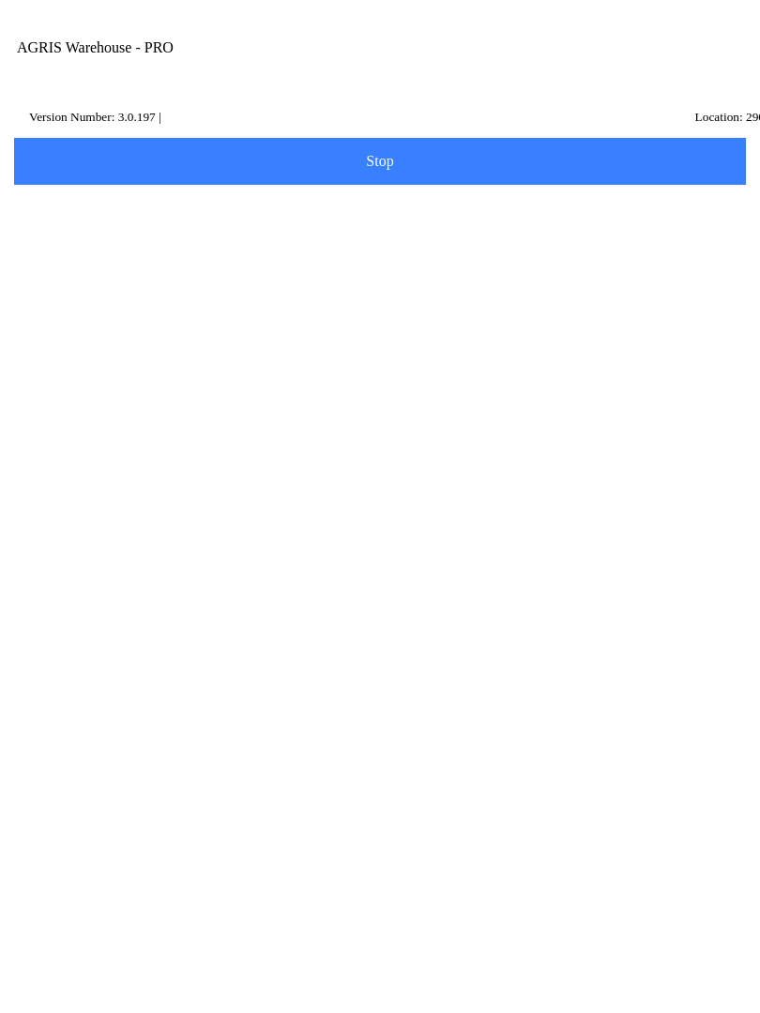
click at [503, 539] on p "CPI/[PERSON_NAME] - (HS1)" at bounding box center [380, 529] width 655 height 19
click at [405, 407] on span "Next" at bounding box center [379, 397] width 707 height 21
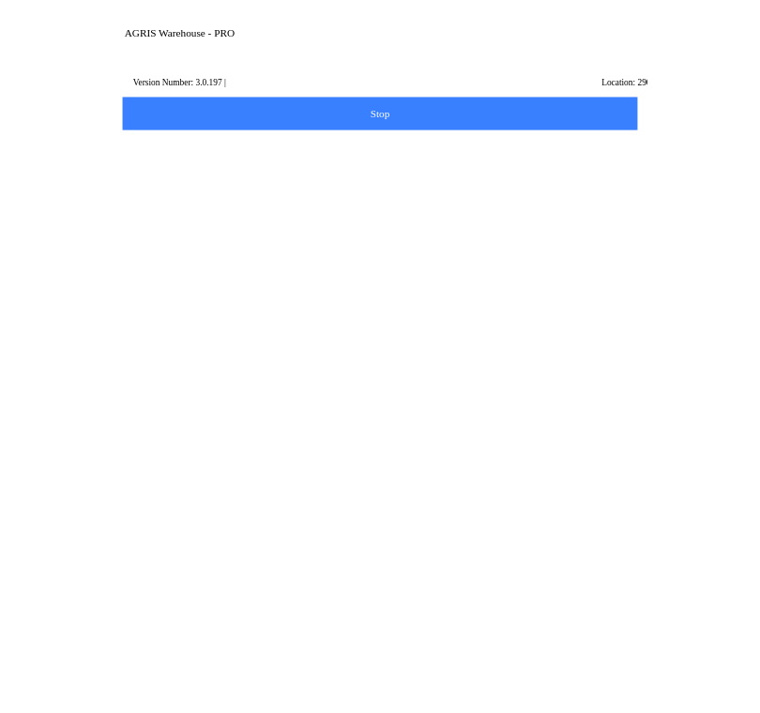
scroll to position [25, 0]
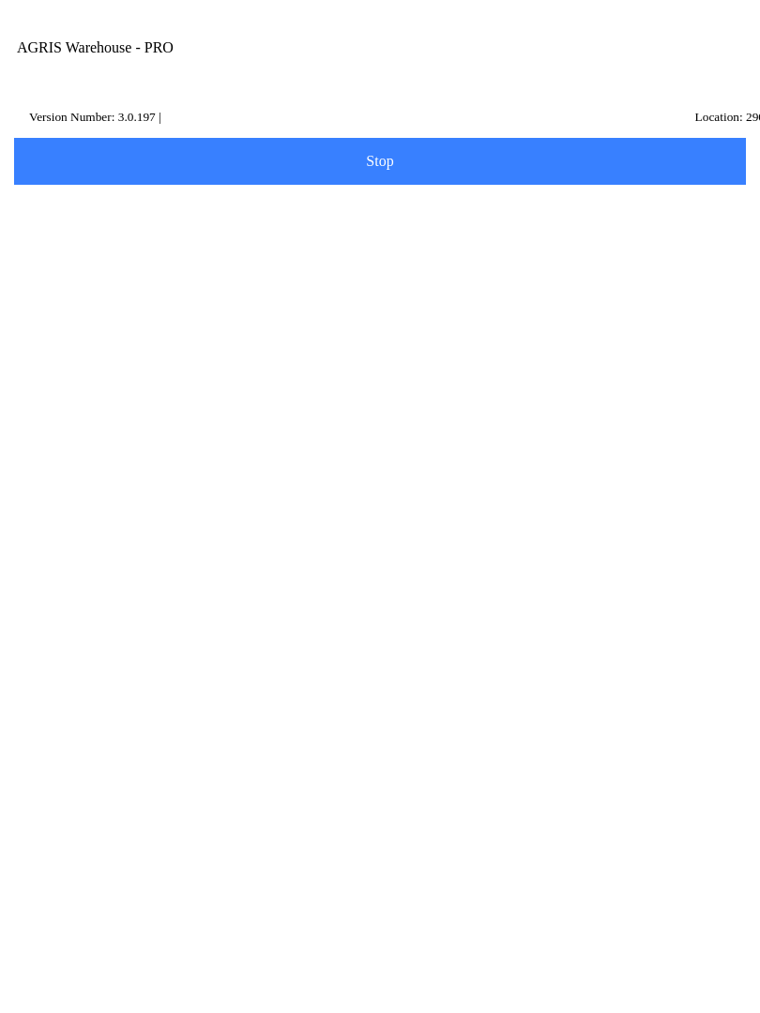
click at [175, 806] on div "Note" at bounding box center [379, 770] width 711 height 69
type textarea "[PERSON_NAME] Transfer"
click at [406, 912] on span "Done" at bounding box center [379, 904] width 707 height 15
